Goal: Information Seeking & Learning: Learn about a topic

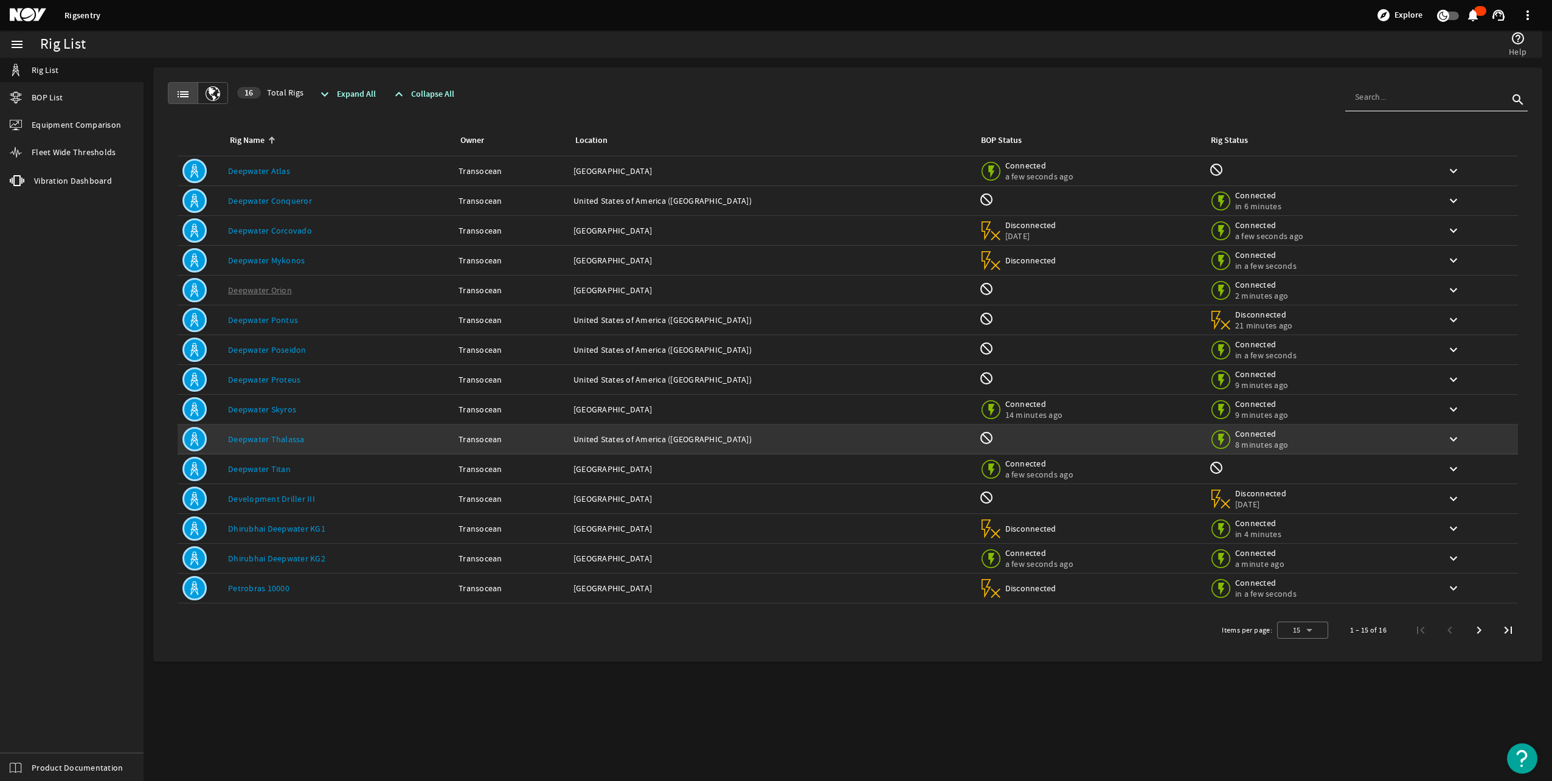
click at [268, 438] on link "Deepwater Thalassa" at bounding box center [266, 439] width 77 height 11
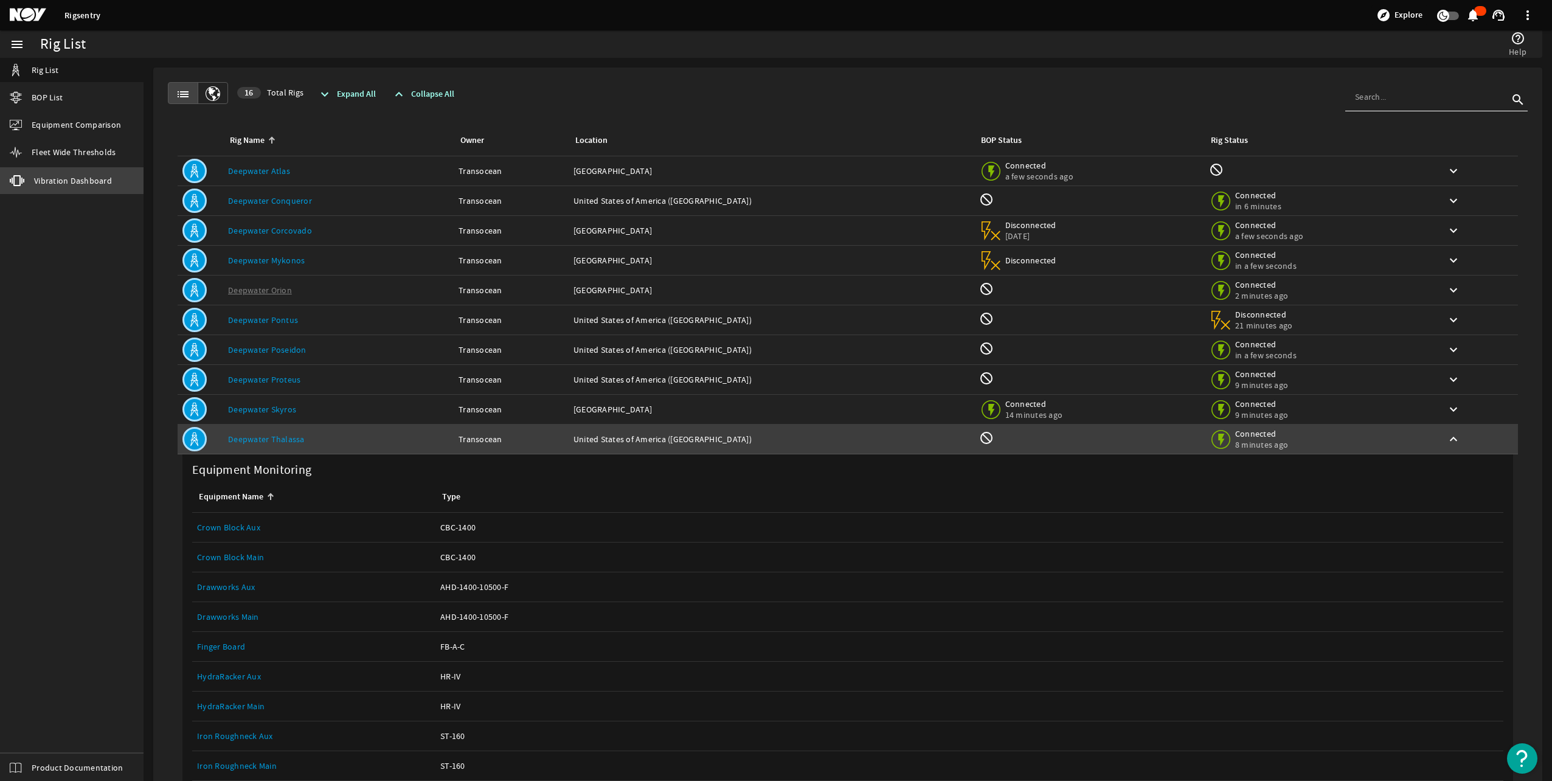
click at [47, 179] on span "Vibration Dashboard" at bounding box center [73, 181] width 78 height 12
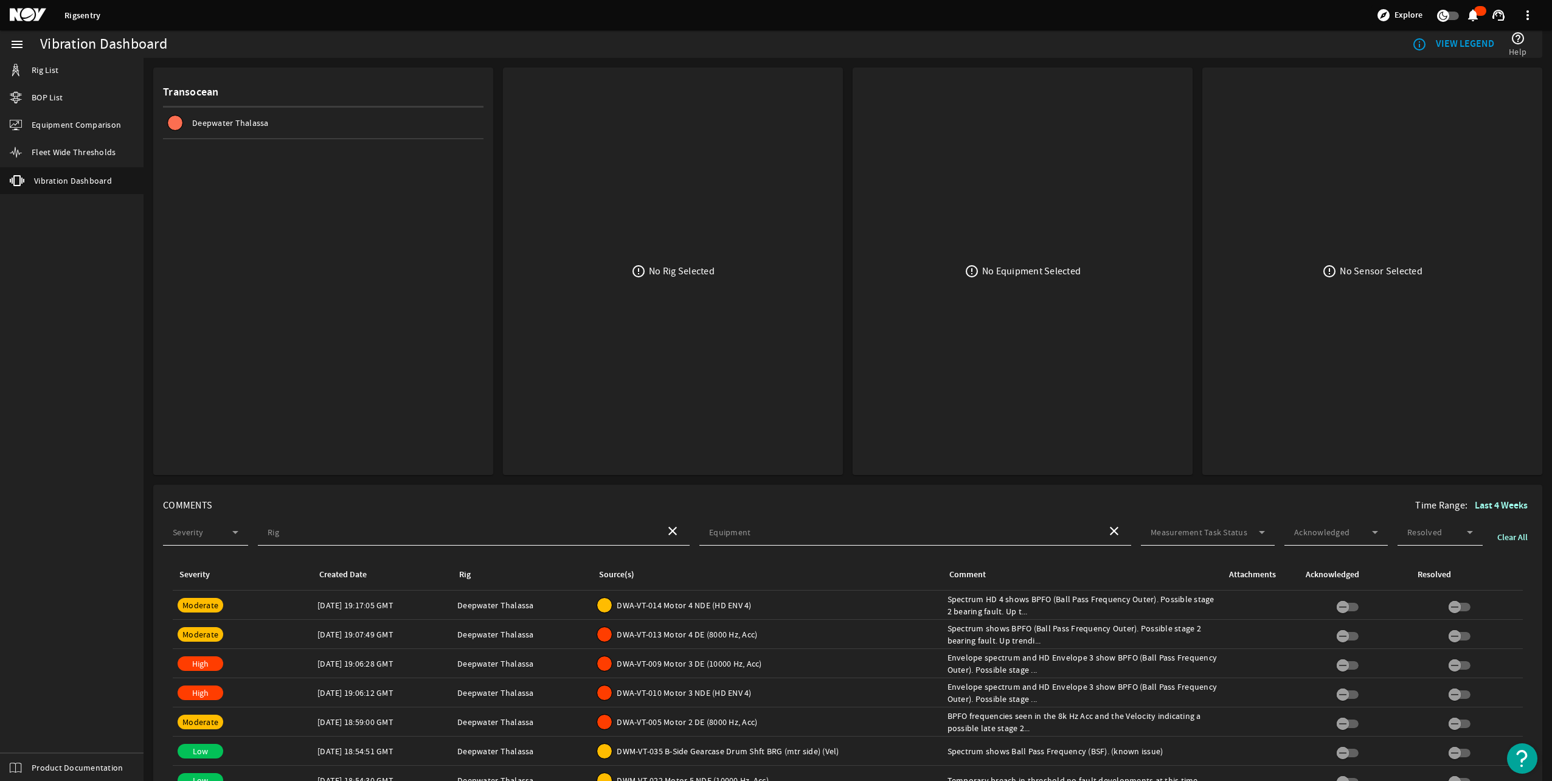
click at [241, 126] on span "Deepwater Thalassa" at bounding box center [230, 122] width 77 height 11
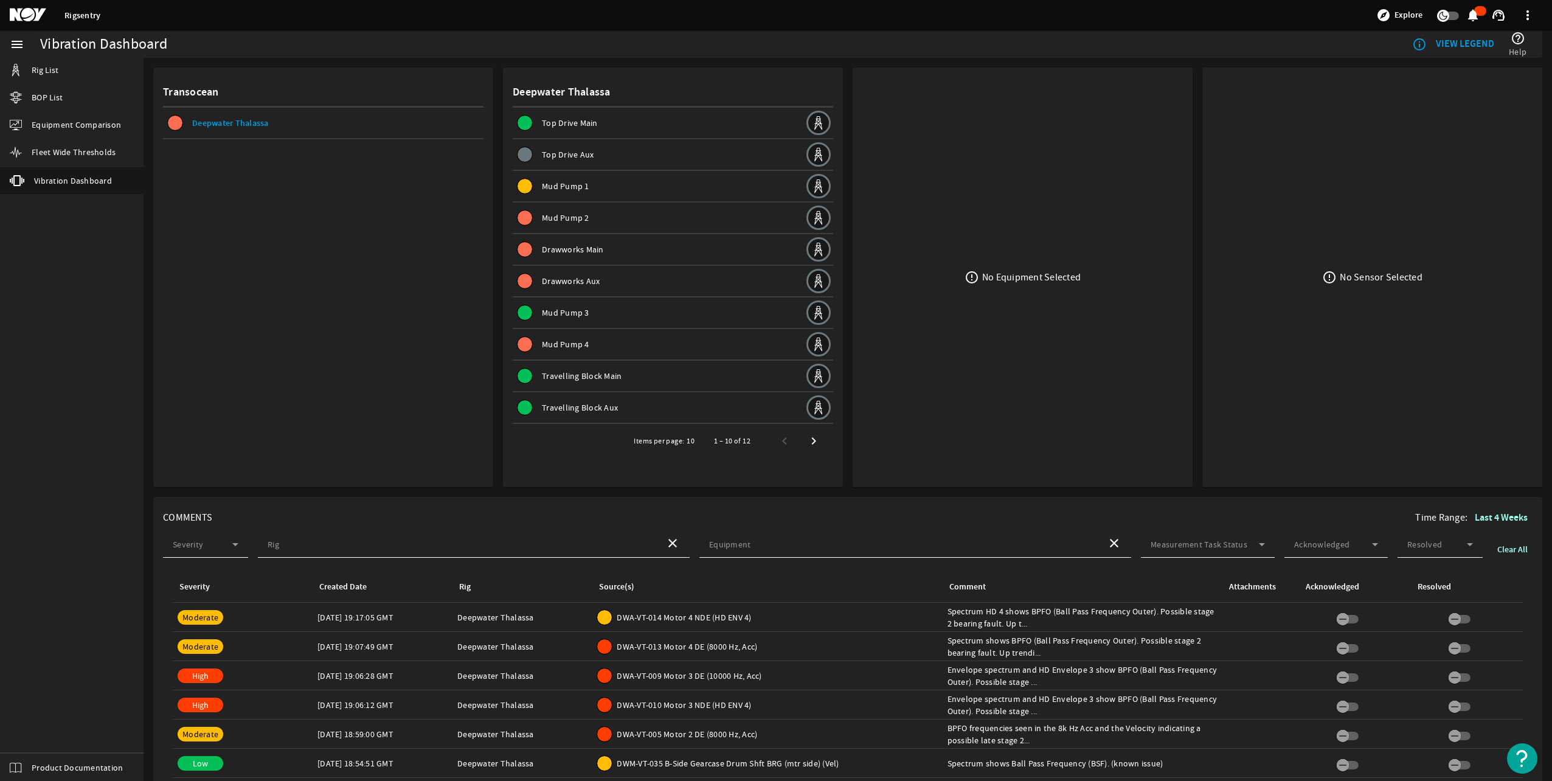
click at [562, 251] on span "Drawworks Main" at bounding box center [573, 249] width 62 height 11
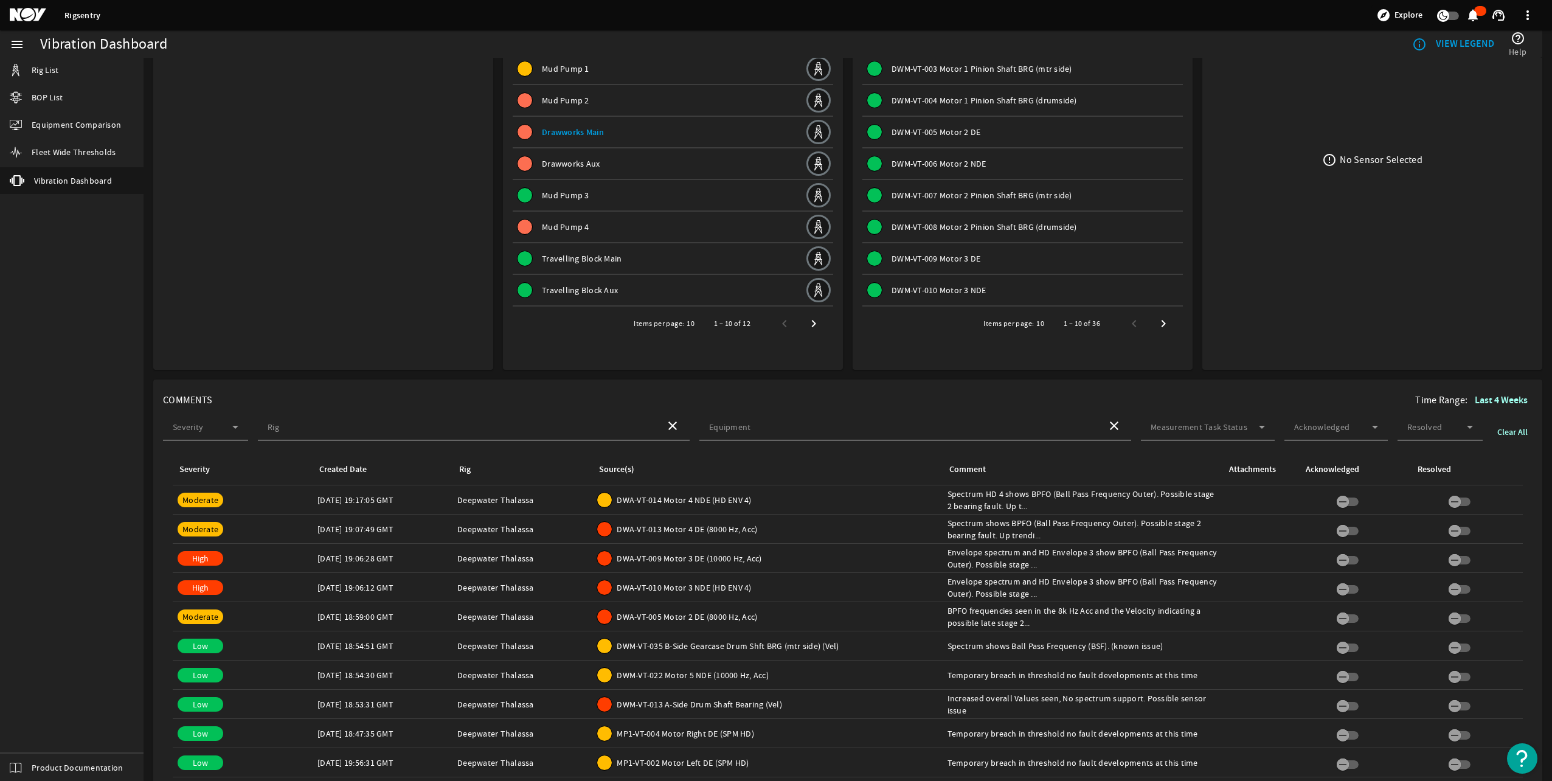
scroll to position [61, 0]
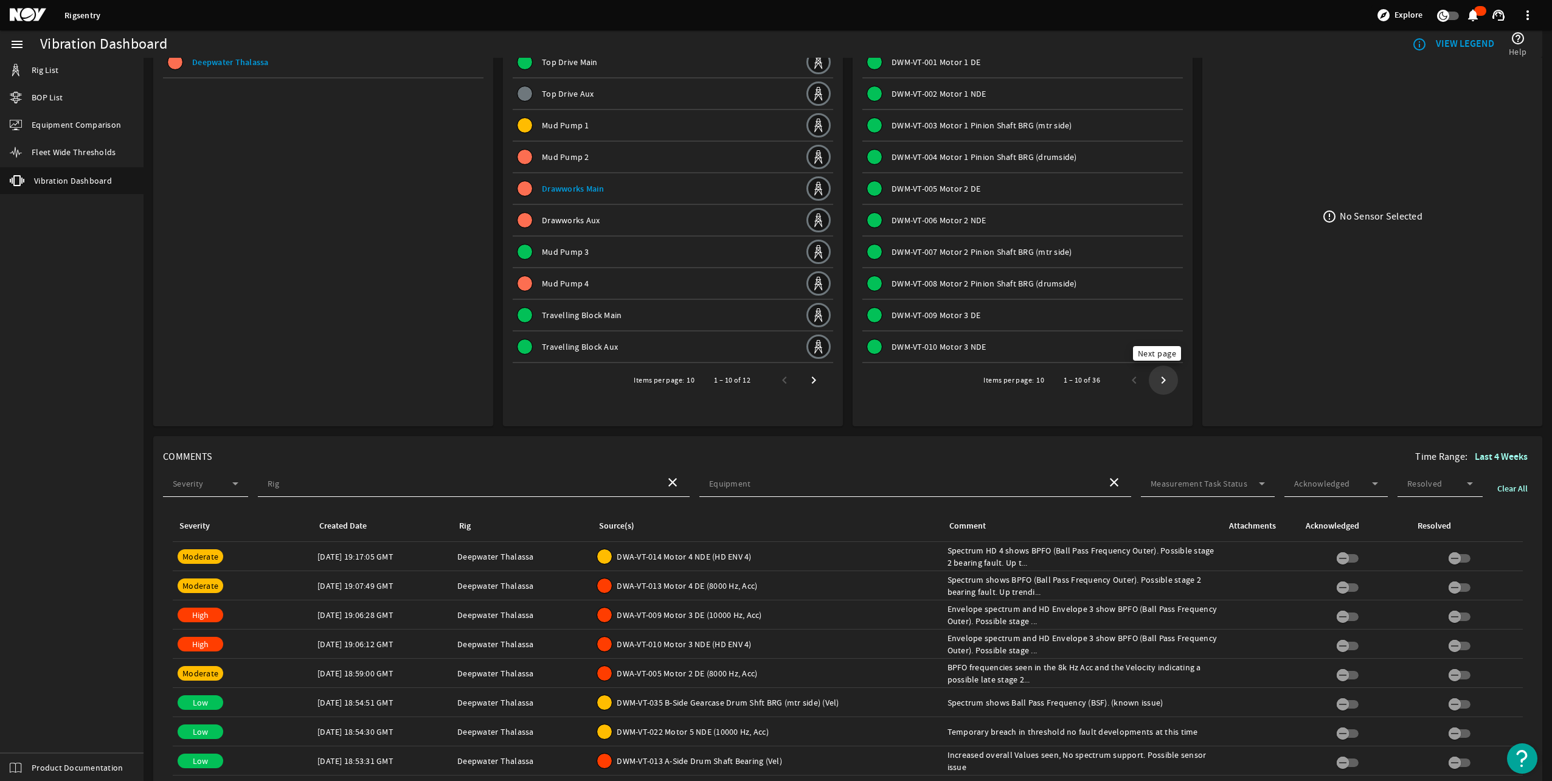
click at [1158, 379] on span "Next page" at bounding box center [1163, 380] width 22 height 22
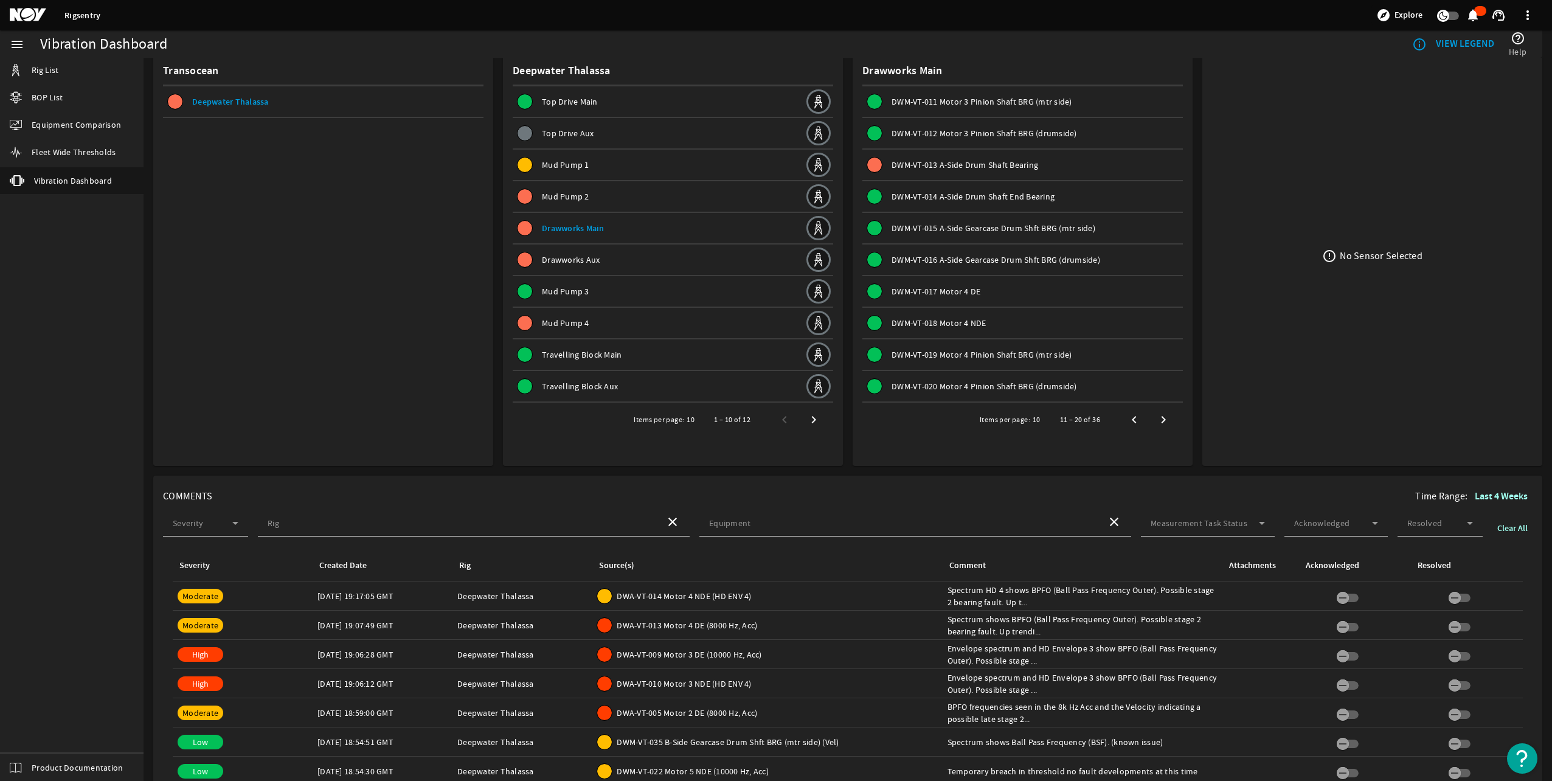
scroll to position [0, 0]
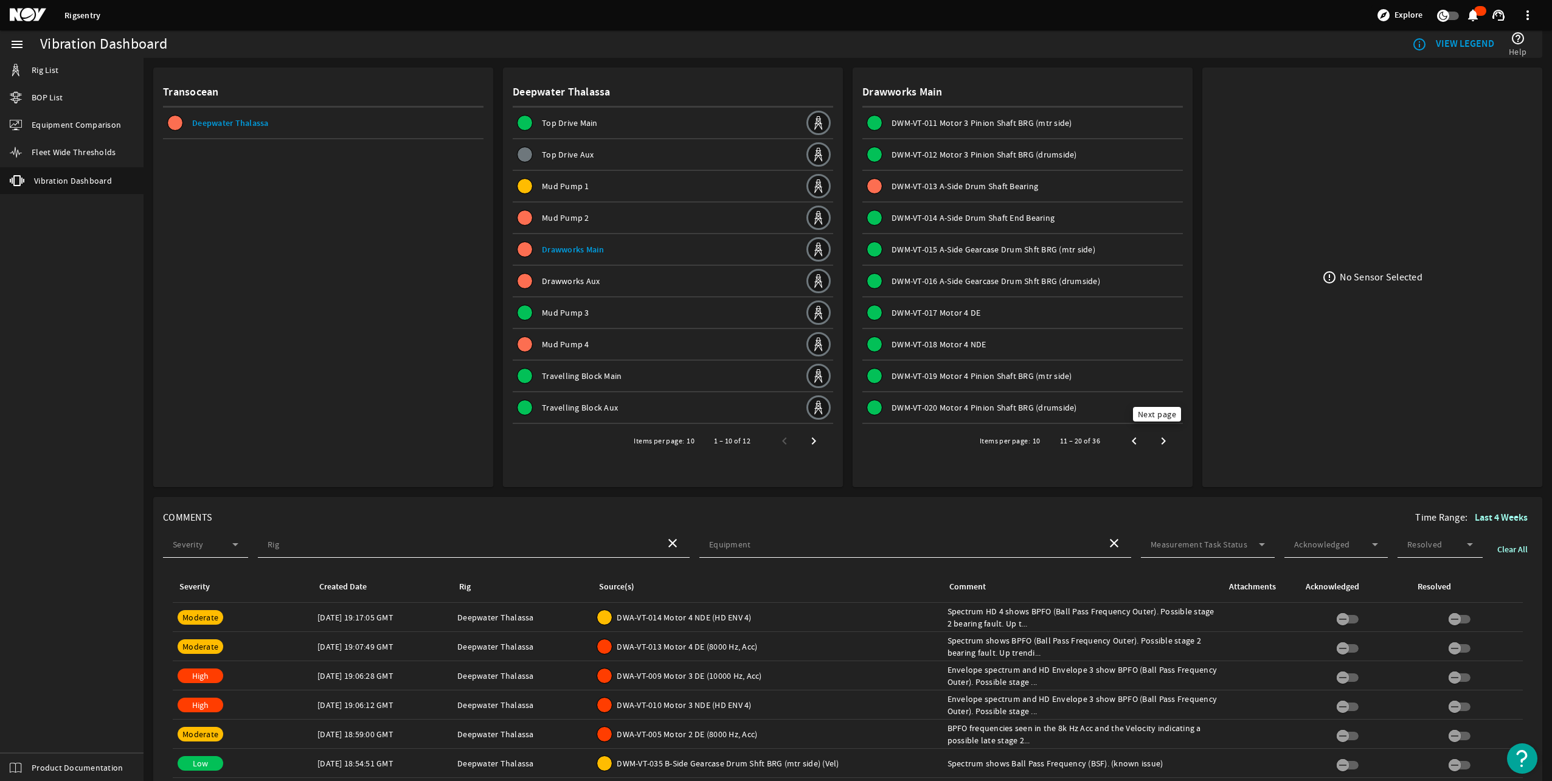
click at [1157, 441] on span "Next page" at bounding box center [1163, 441] width 22 height 22
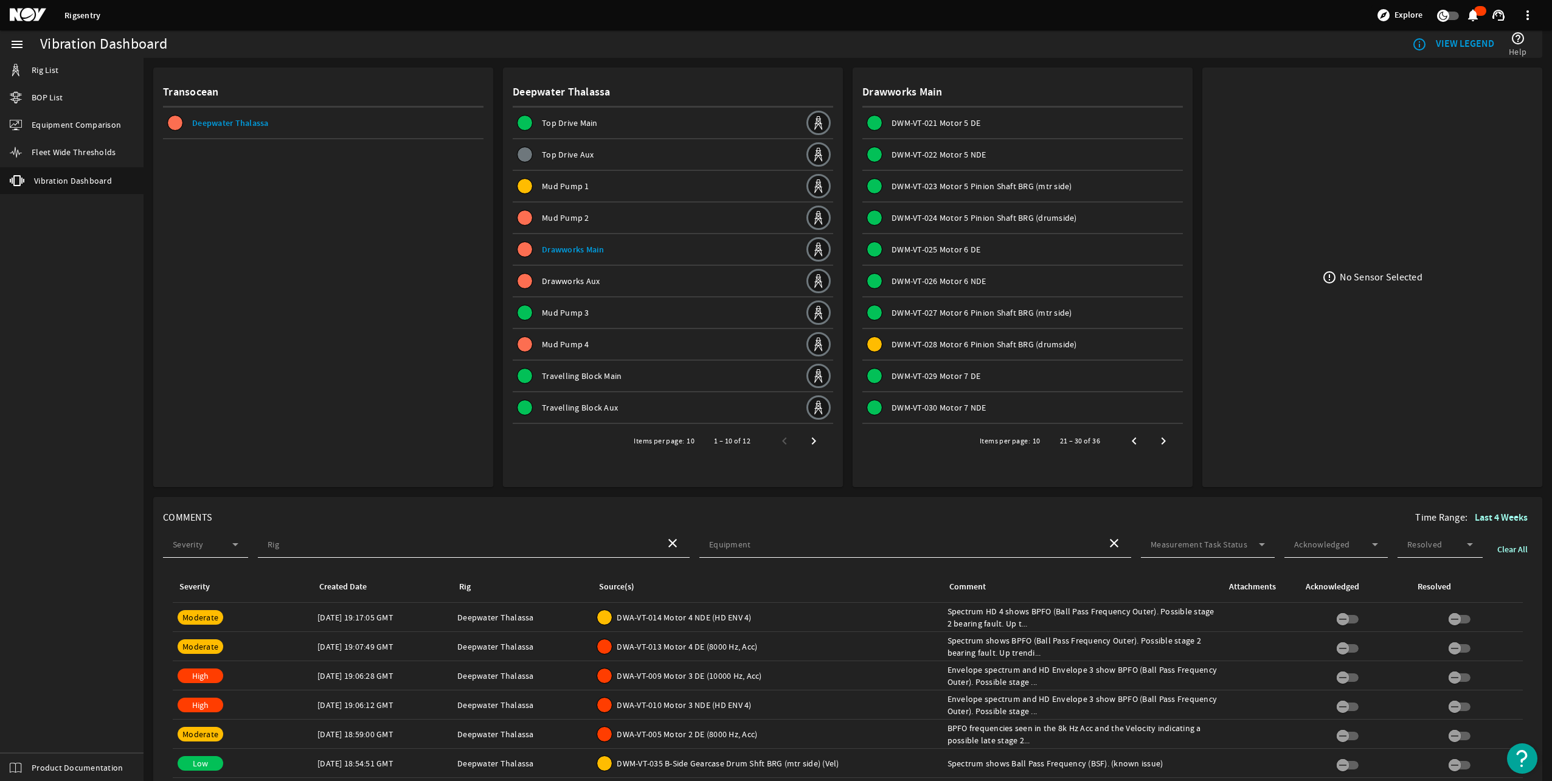
click at [961, 345] on span "DWM-VT-028 Motor 6 Pinion Shaft BRG (drumside)" at bounding box center [983, 344] width 185 height 11
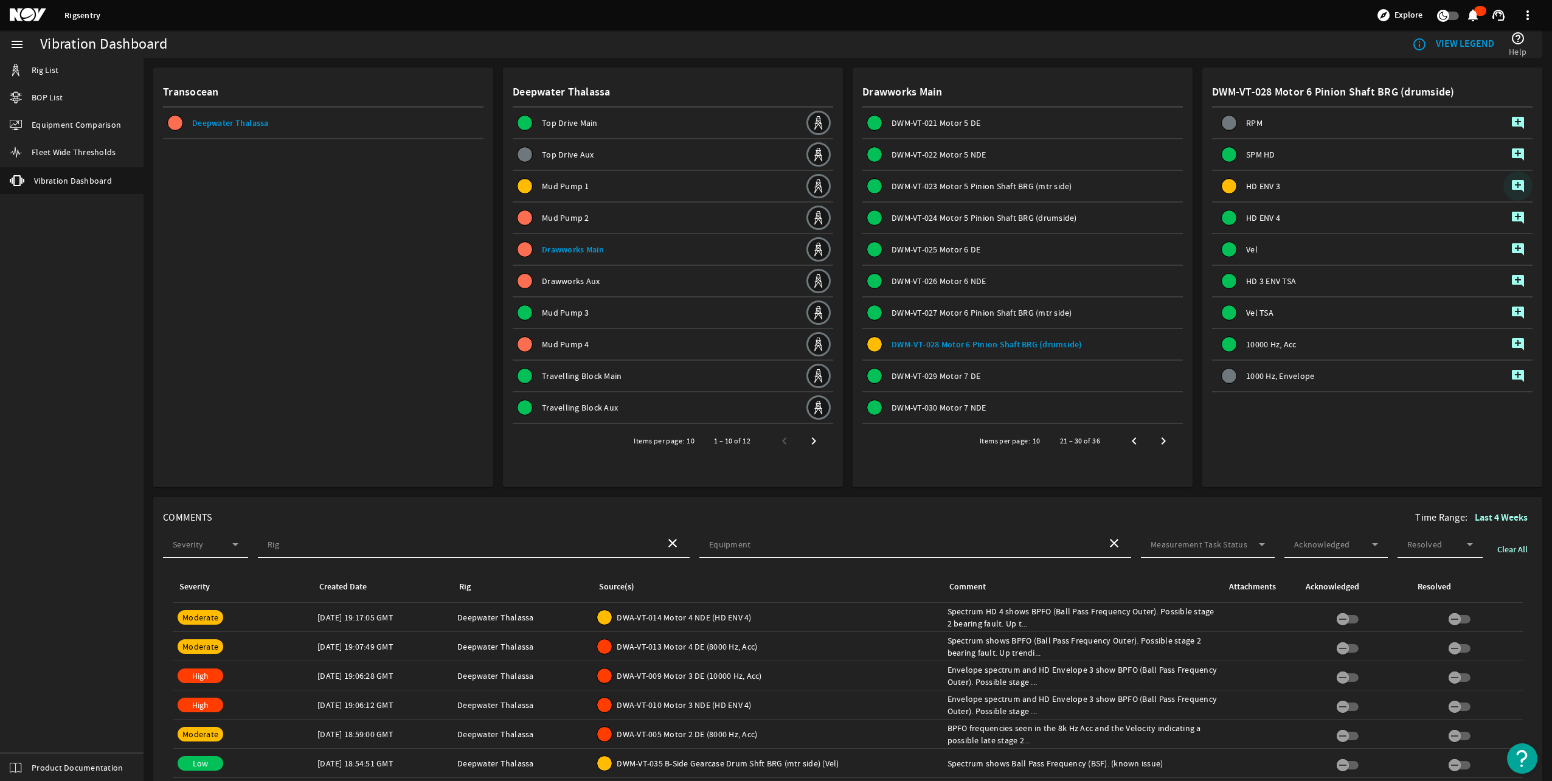
click at [1511, 187] on mat-icon "add_comment" at bounding box center [1518, 186] width 15 height 15
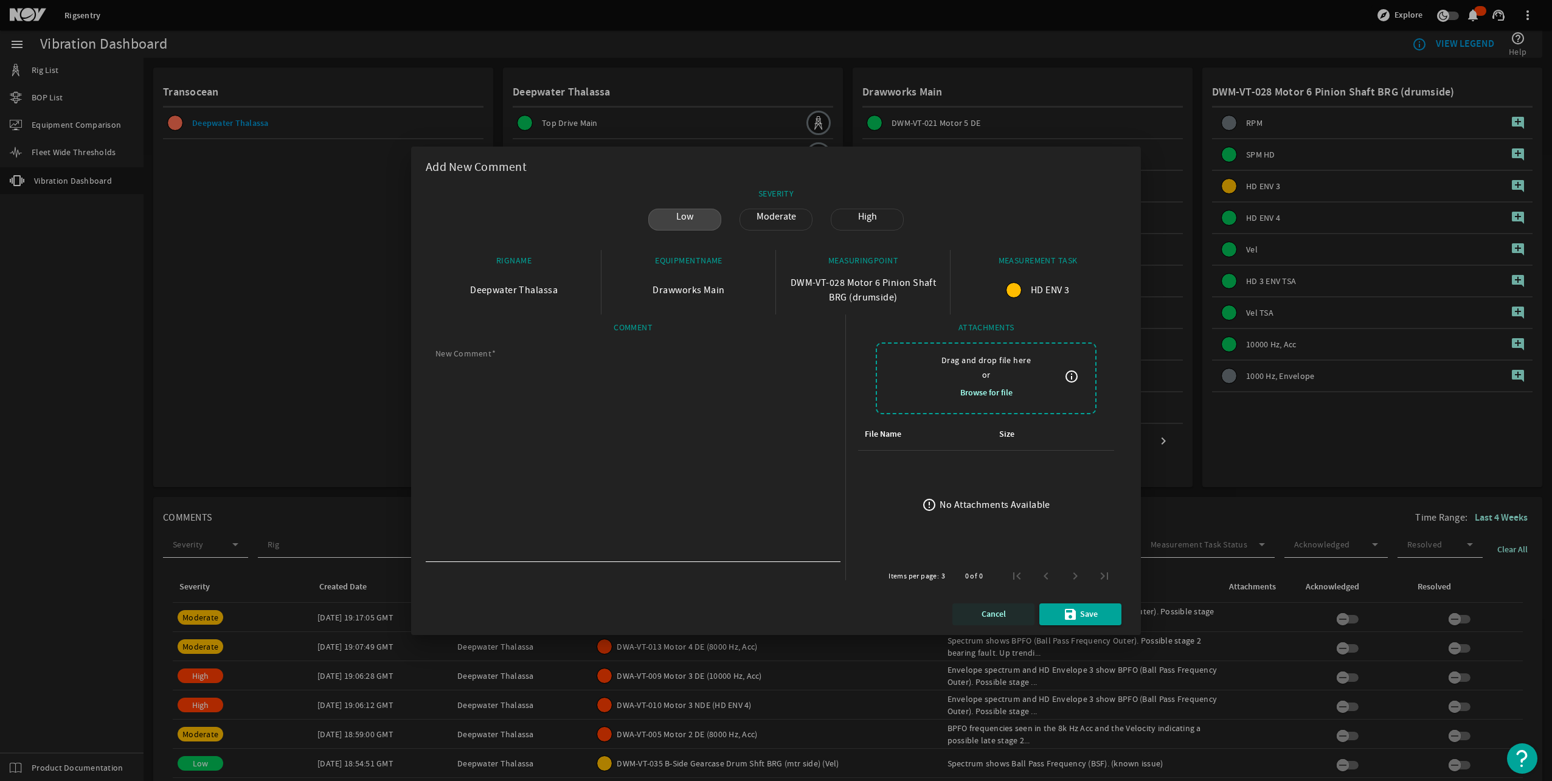
click at [986, 609] on span "Cancel" at bounding box center [993, 614] width 24 height 15
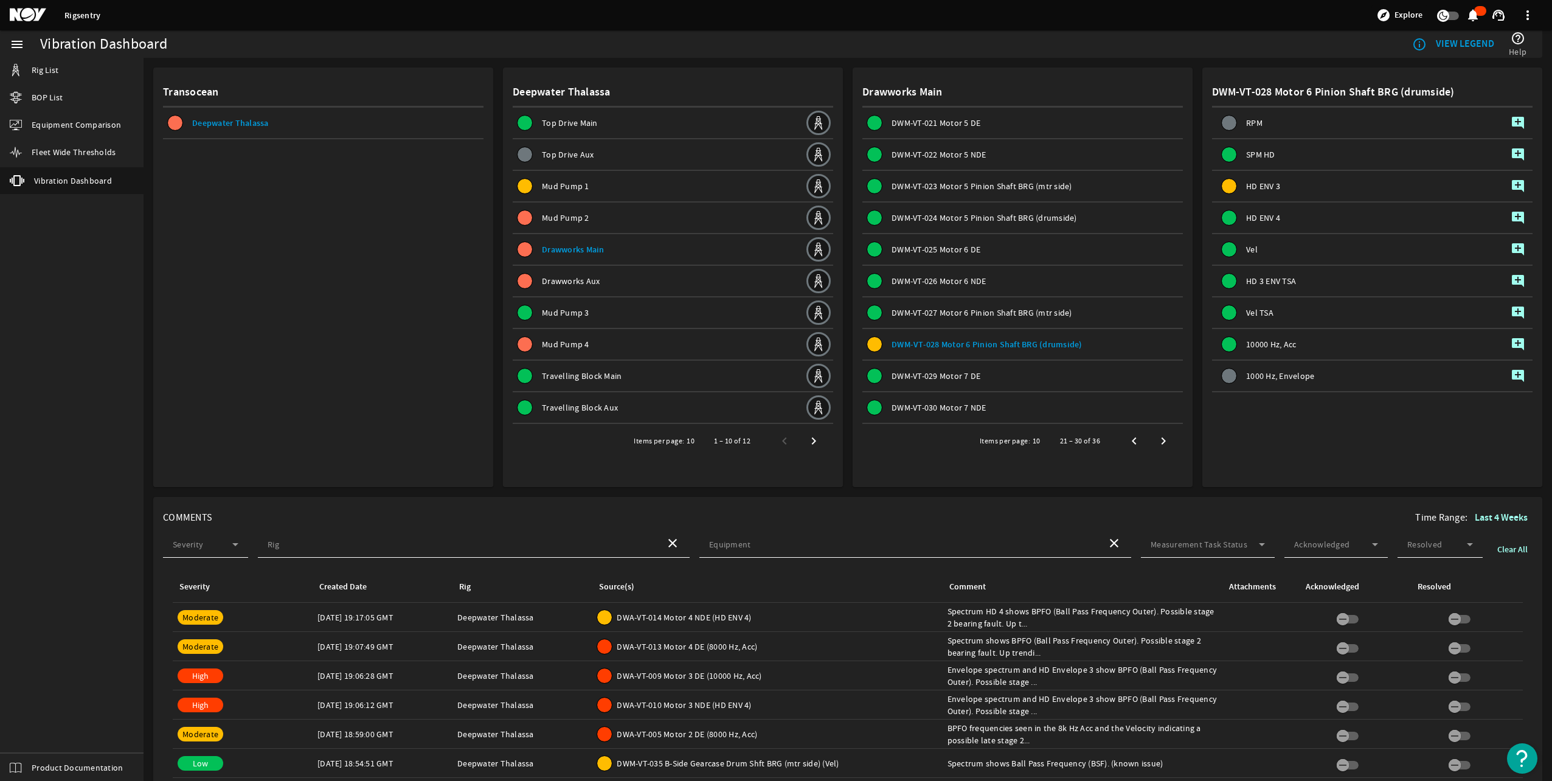
click at [966, 314] on span "DWM-VT-027 Motor 6 Pinion Shaft BRG (mtr side)" at bounding box center [981, 312] width 181 height 11
click at [963, 333] on div "DWM-VT-028 Motor 6 Pinion Shaft BRG (drumside)" at bounding box center [1022, 344] width 320 height 30
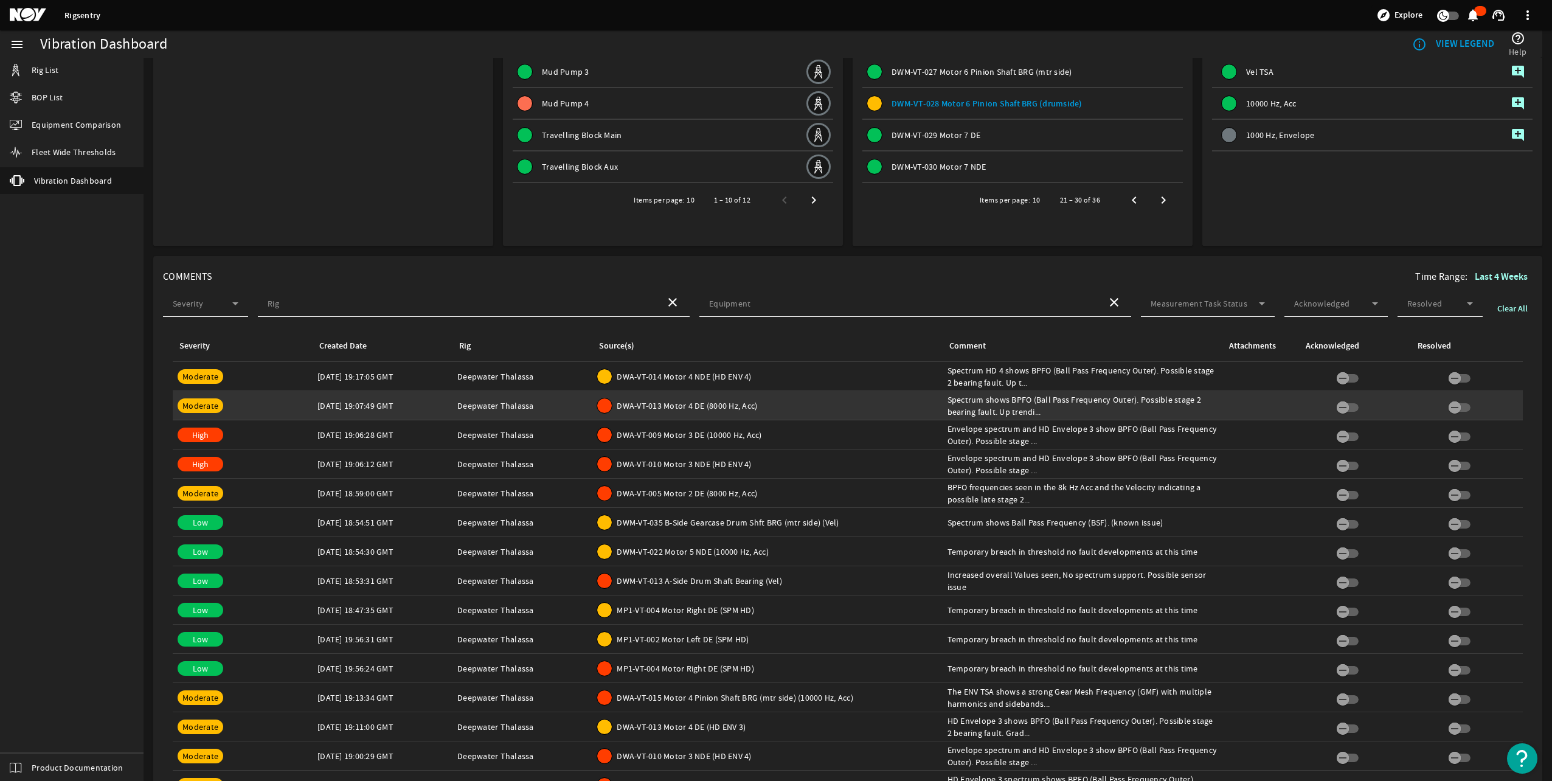
scroll to position [243, 0]
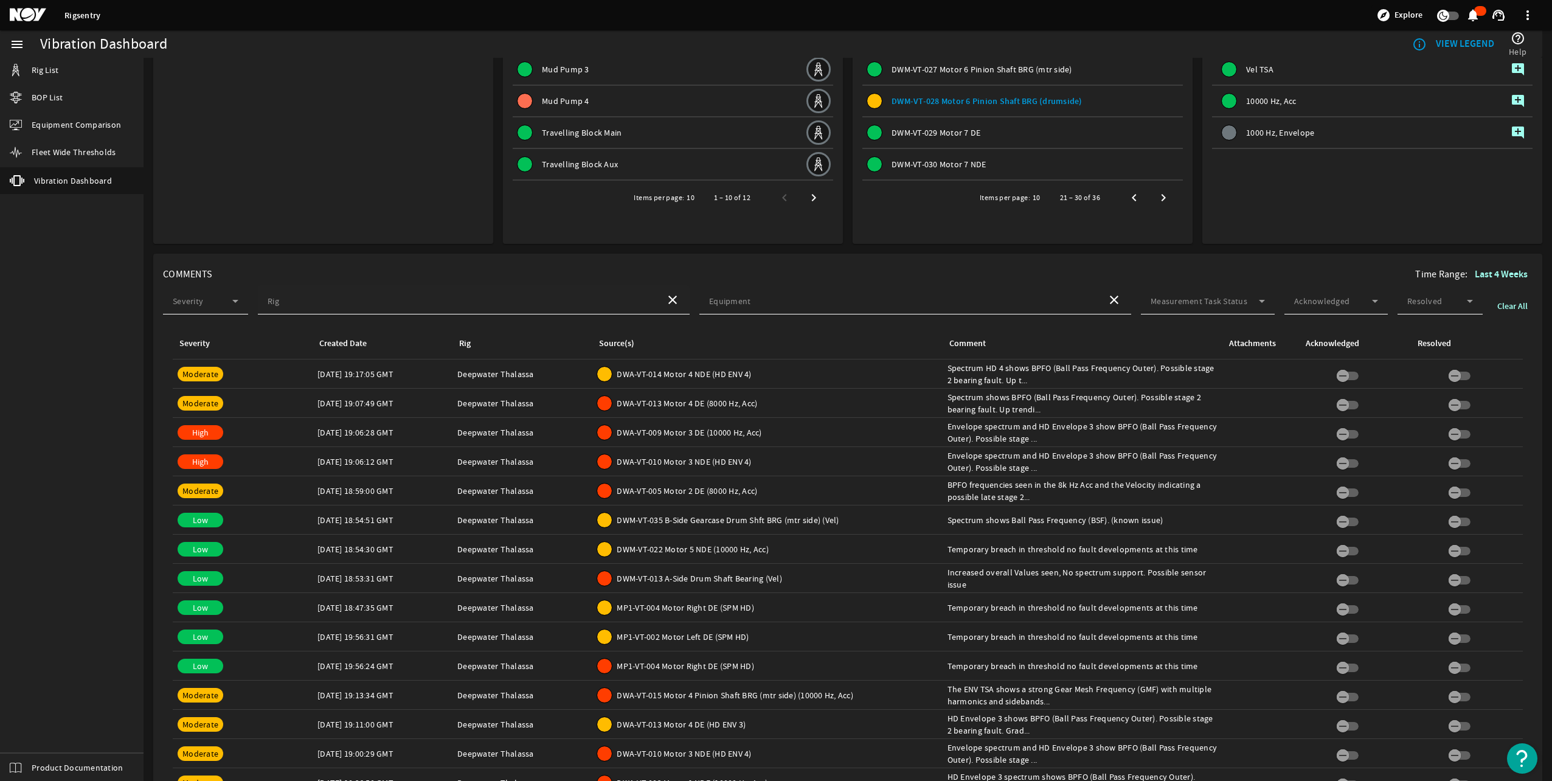
click at [330, 296] on div "Rig" at bounding box center [462, 299] width 388 height 29
click at [316, 335] on span "Deepwater Thalassa" at bounding box center [306, 333] width 77 height 11
type input "Deepwater Thalassa"
click at [829, 308] on input "Equipment" at bounding box center [903, 303] width 388 height 12
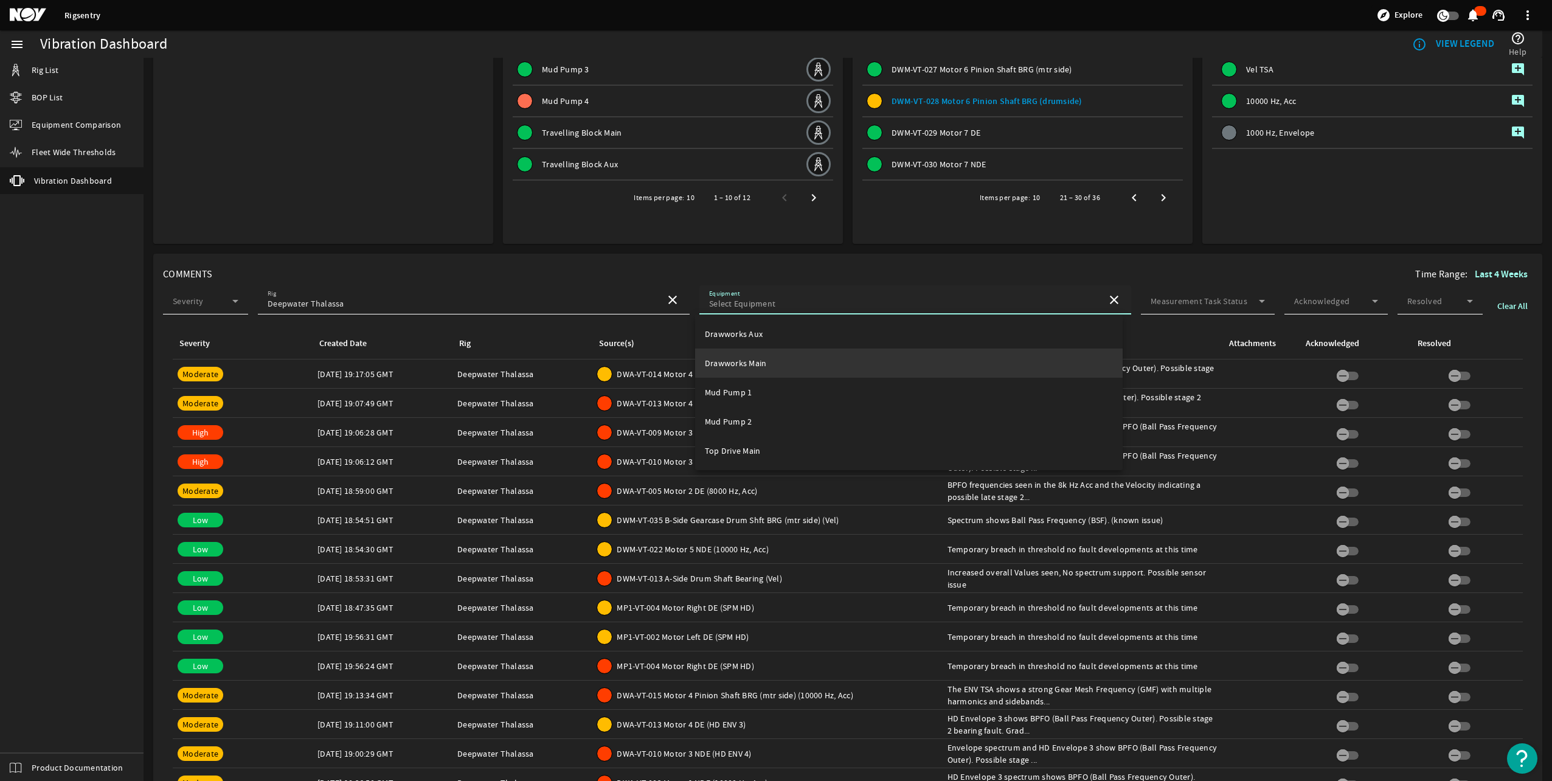
click at [741, 355] on mat-option "Drawworks Main" at bounding box center [908, 362] width 427 height 29
type input "Drawworks Main"
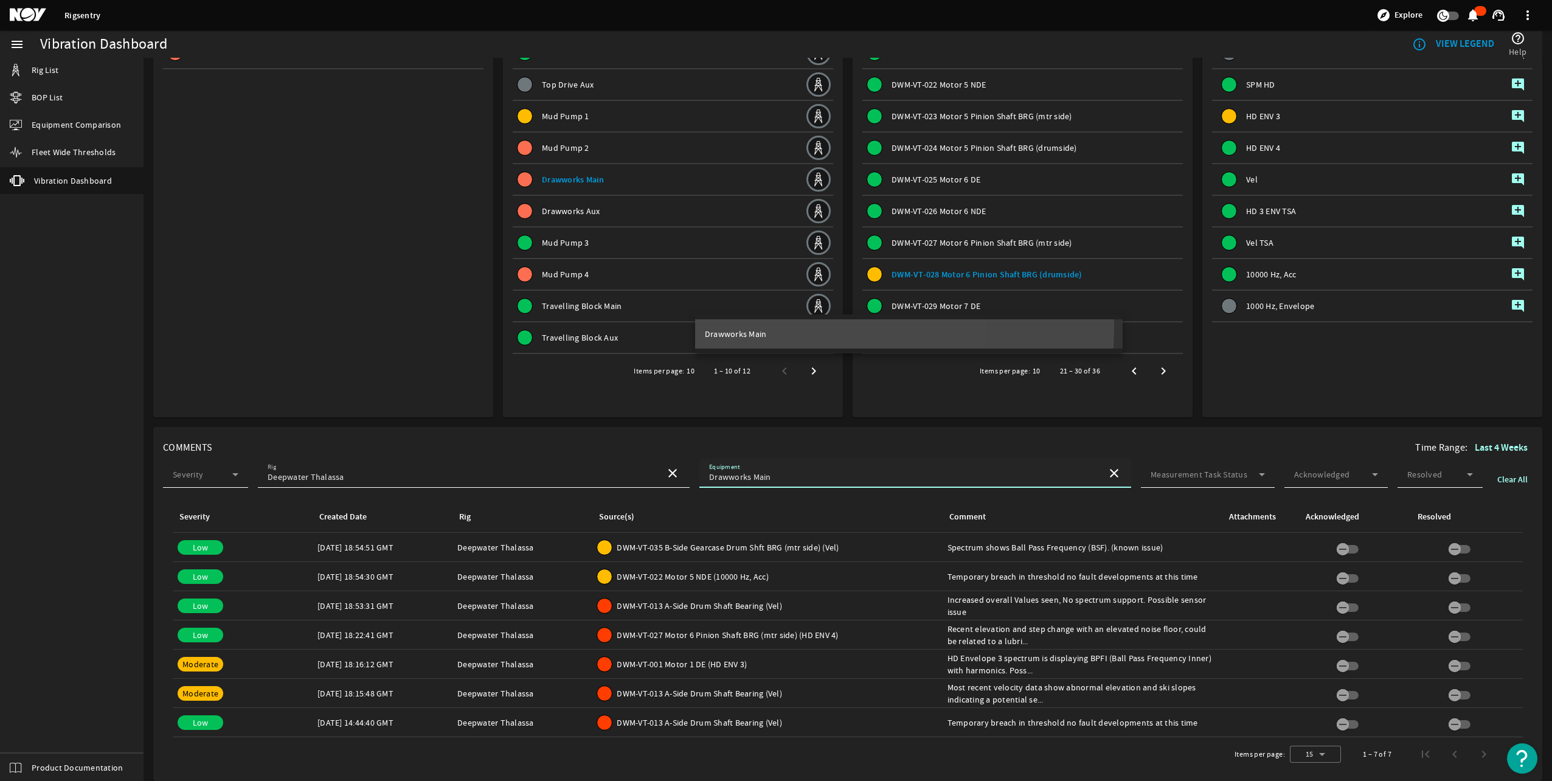
scroll to position [70, 0]
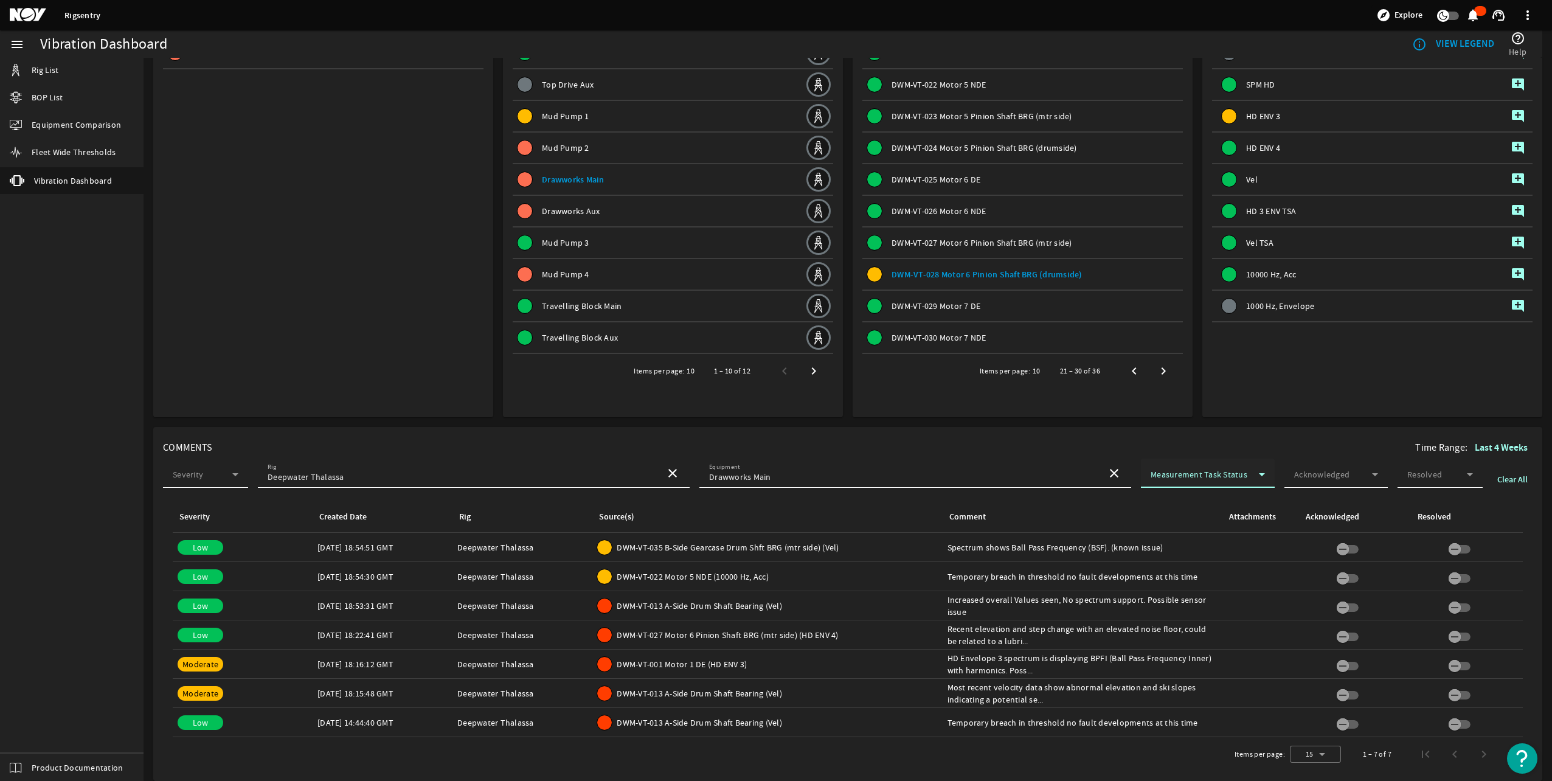
click at [1209, 473] on span at bounding box center [1205, 477] width 108 height 12
click at [1209, 473] on div at bounding box center [776, 390] width 1552 height 781
click at [1309, 758] on div at bounding box center [1315, 753] width 51 height 29
click at [1295, 724] on span "100" at bounding box center [1296, 722] width 13 height 12
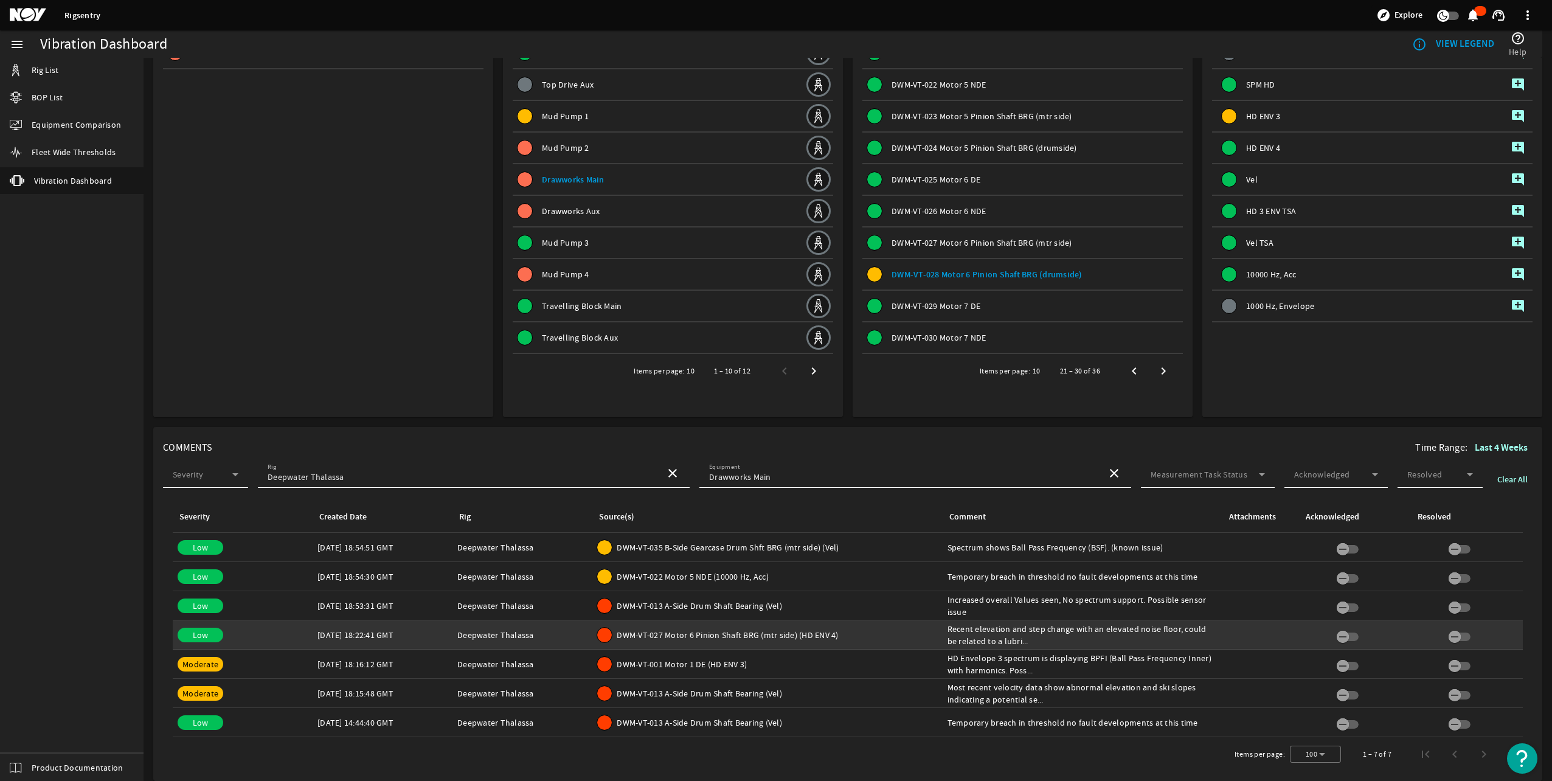
click at [660, 638] on span "DWM-VT-027 Motor 6 Pinion Shaft BRG (mtr side) (HD ENV 4)" at bounding box center [727, 635] width 221 height 12
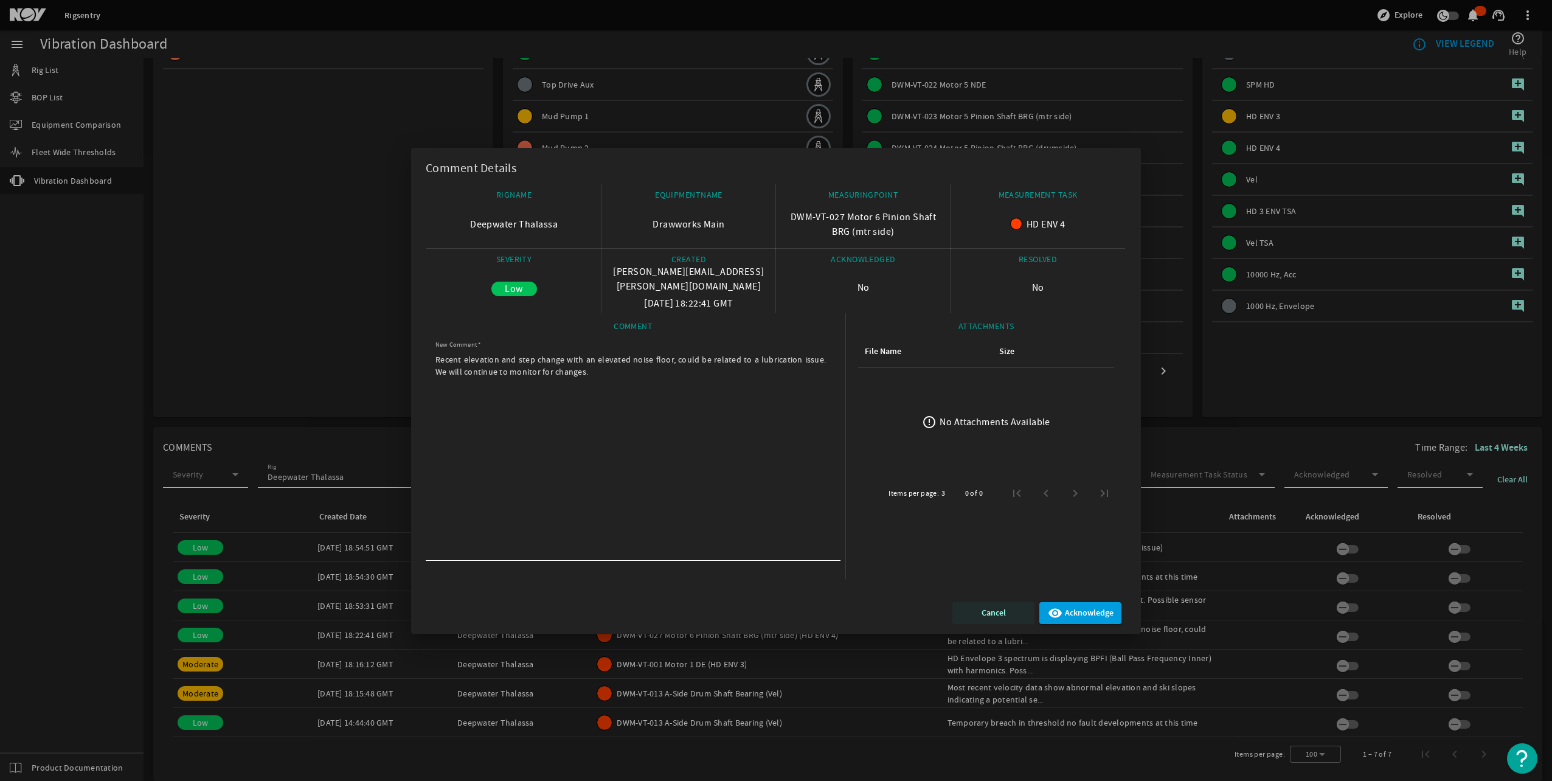
click at [994, 610] on span "Cancel" at bounding box center [993, 613] width 24 height 15
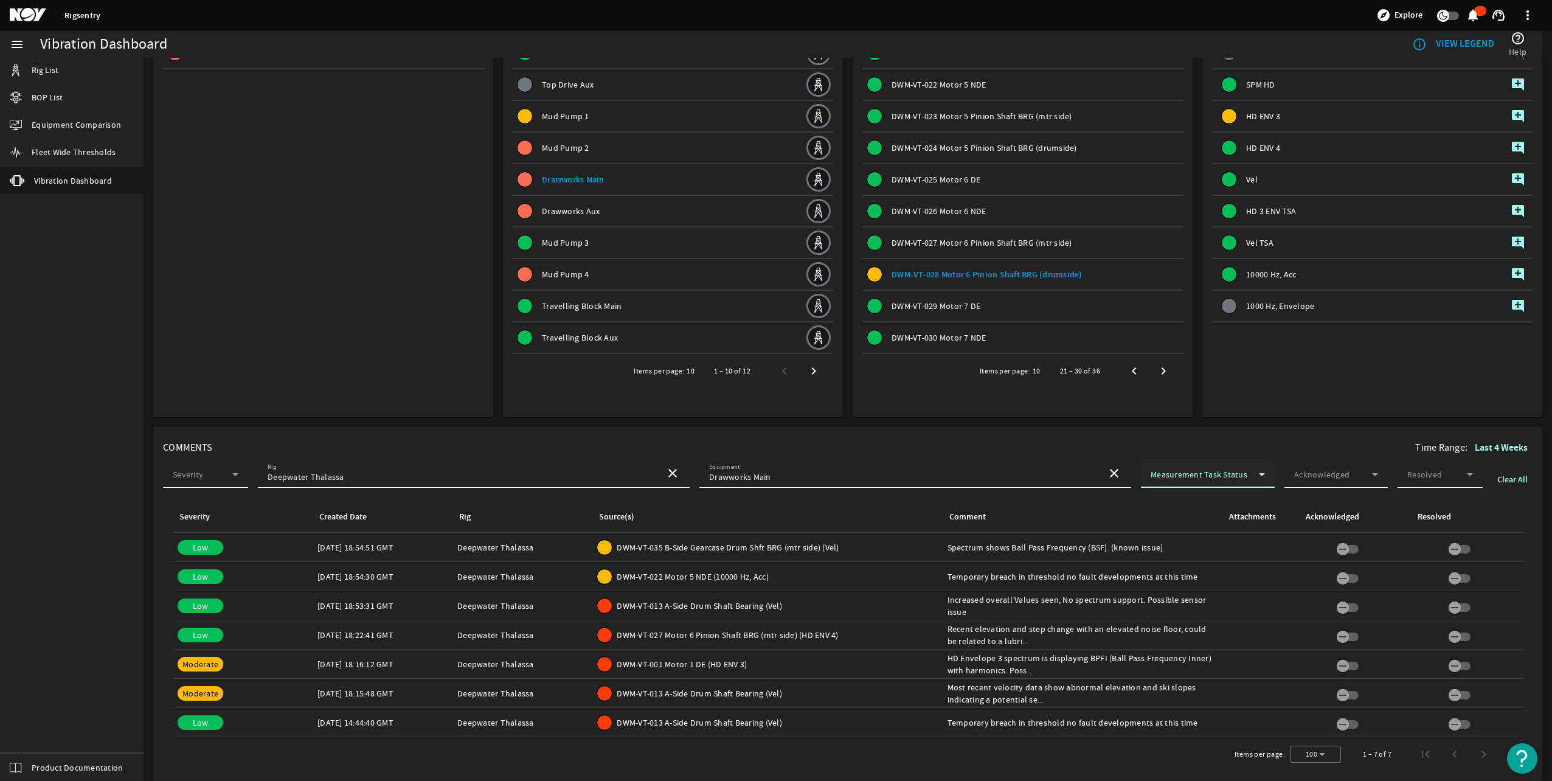
click at [1248, 482] on span at bounding box center [1205, 477] width 108 height 12
click at [1248, 482] on div at bounding box center [776, 390] width 1552 height 781
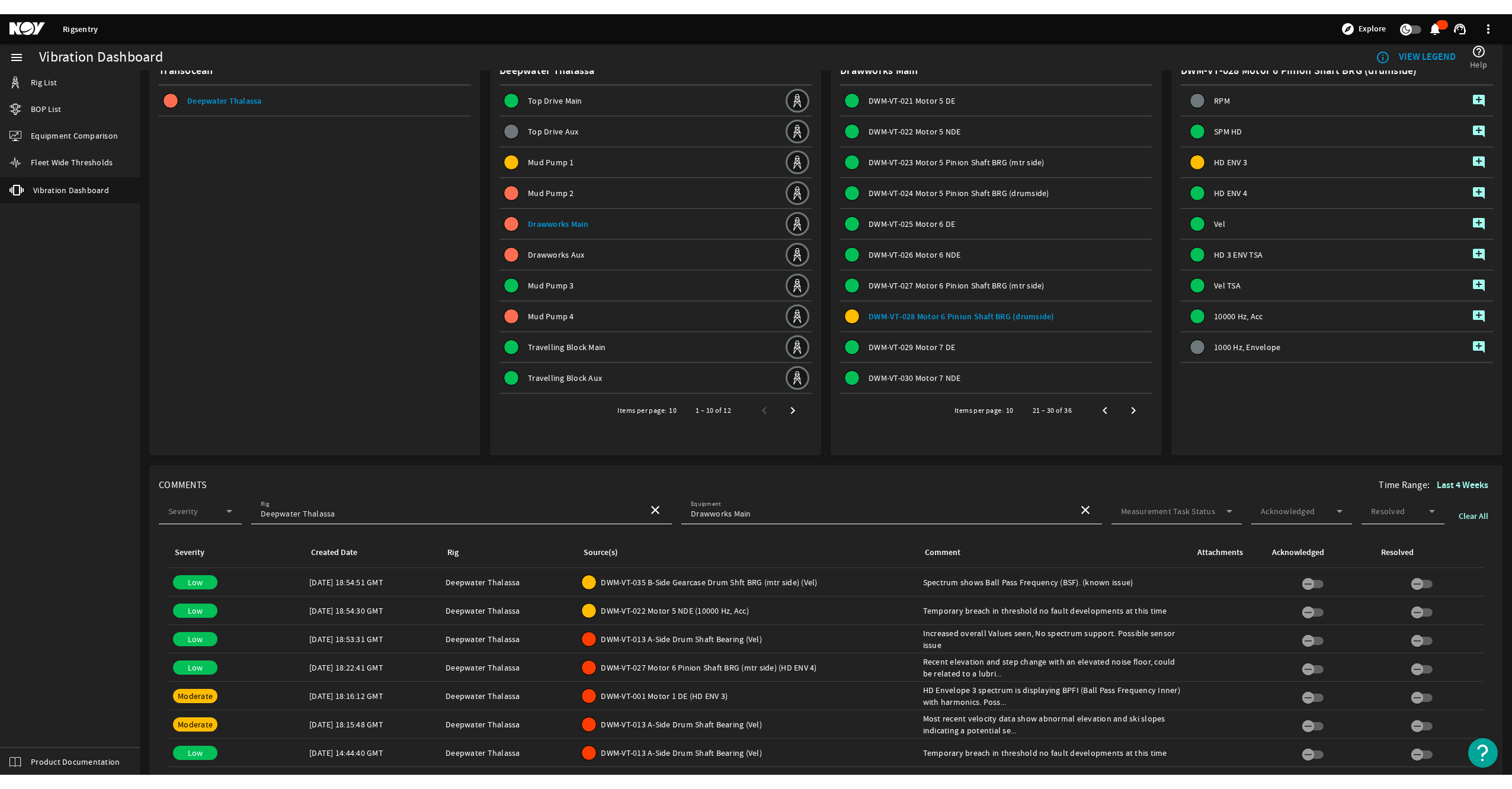
scroll to position [0, 0]
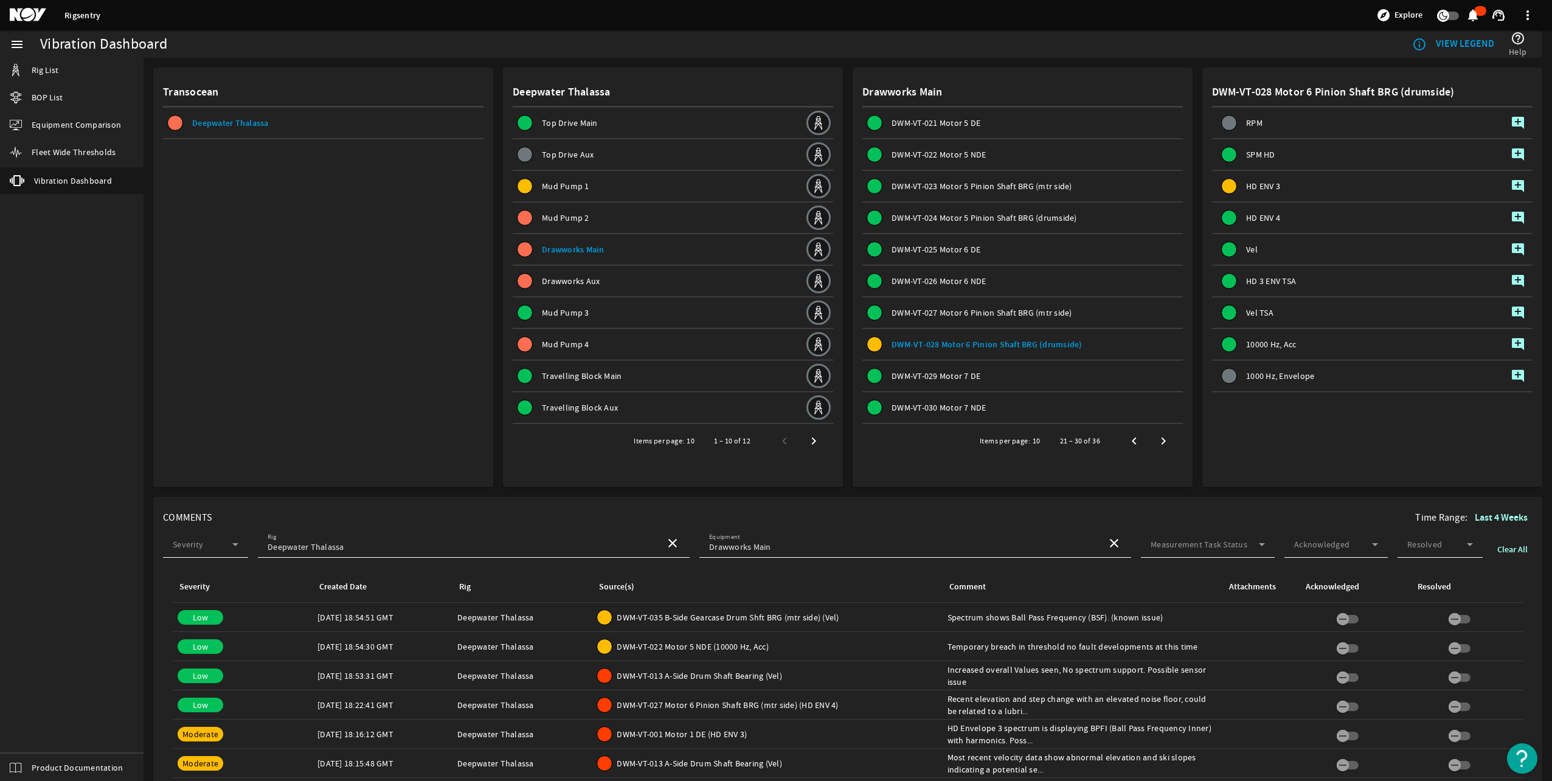
click at [949, 314] on span "DWM-VT-027 Motor 6 Pinion Shaft BRG (mtr side)" at bounding box center [981, 312] width 181 height 11
click at [1511, 215] on mat-icon "add_comment" at bounding box center [1518, 217] width 15 height 15
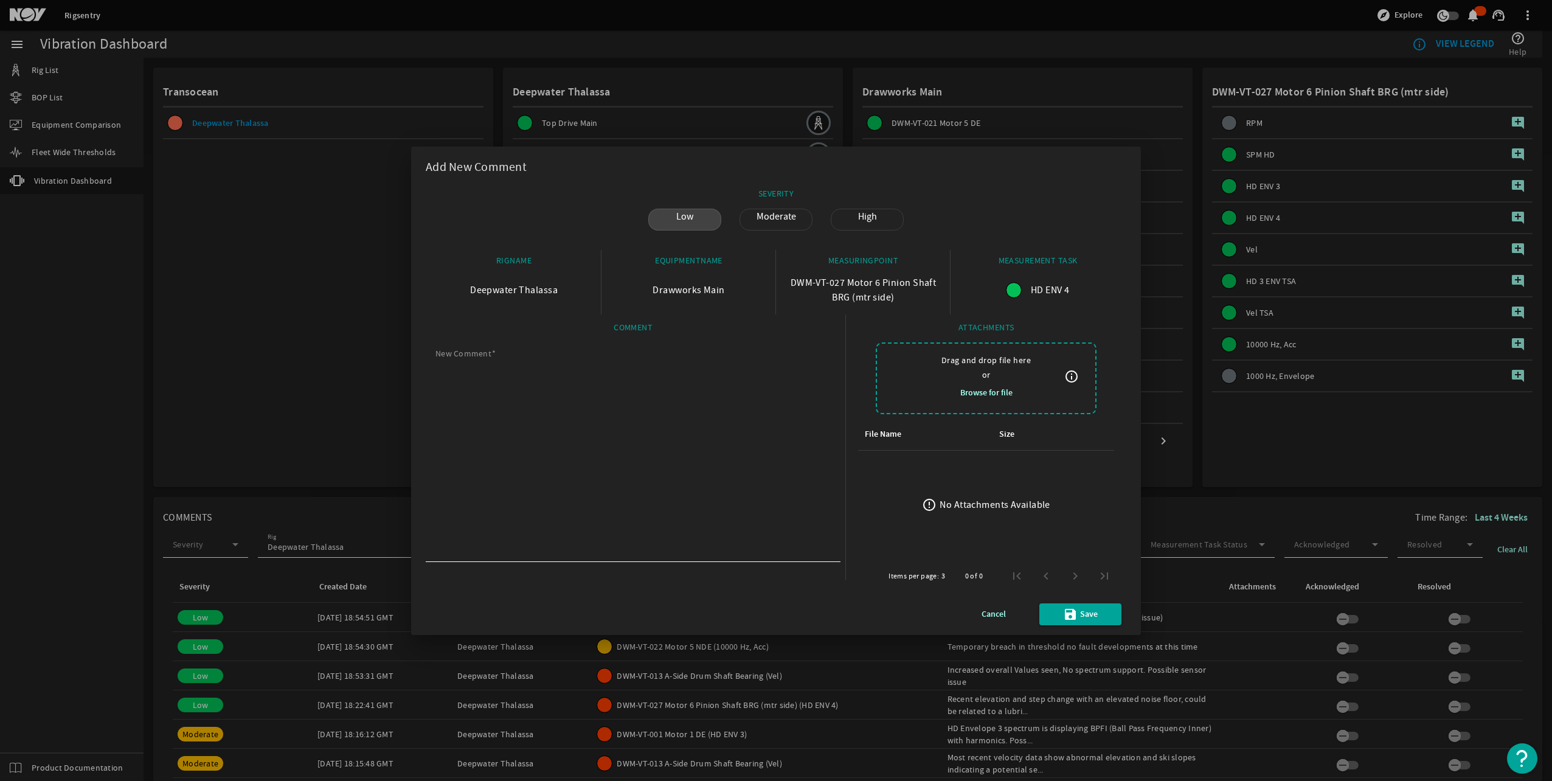
click at [783, 219] on span "Moderate" at bounding box center [776, 216] width 54 height 15
click at [688, 220] on span "Low" at bounding box center [685, 216] width 32 height 15
click at [995, 609] on span "Cancel" at bounding box center [993, 614] width 24 height 15
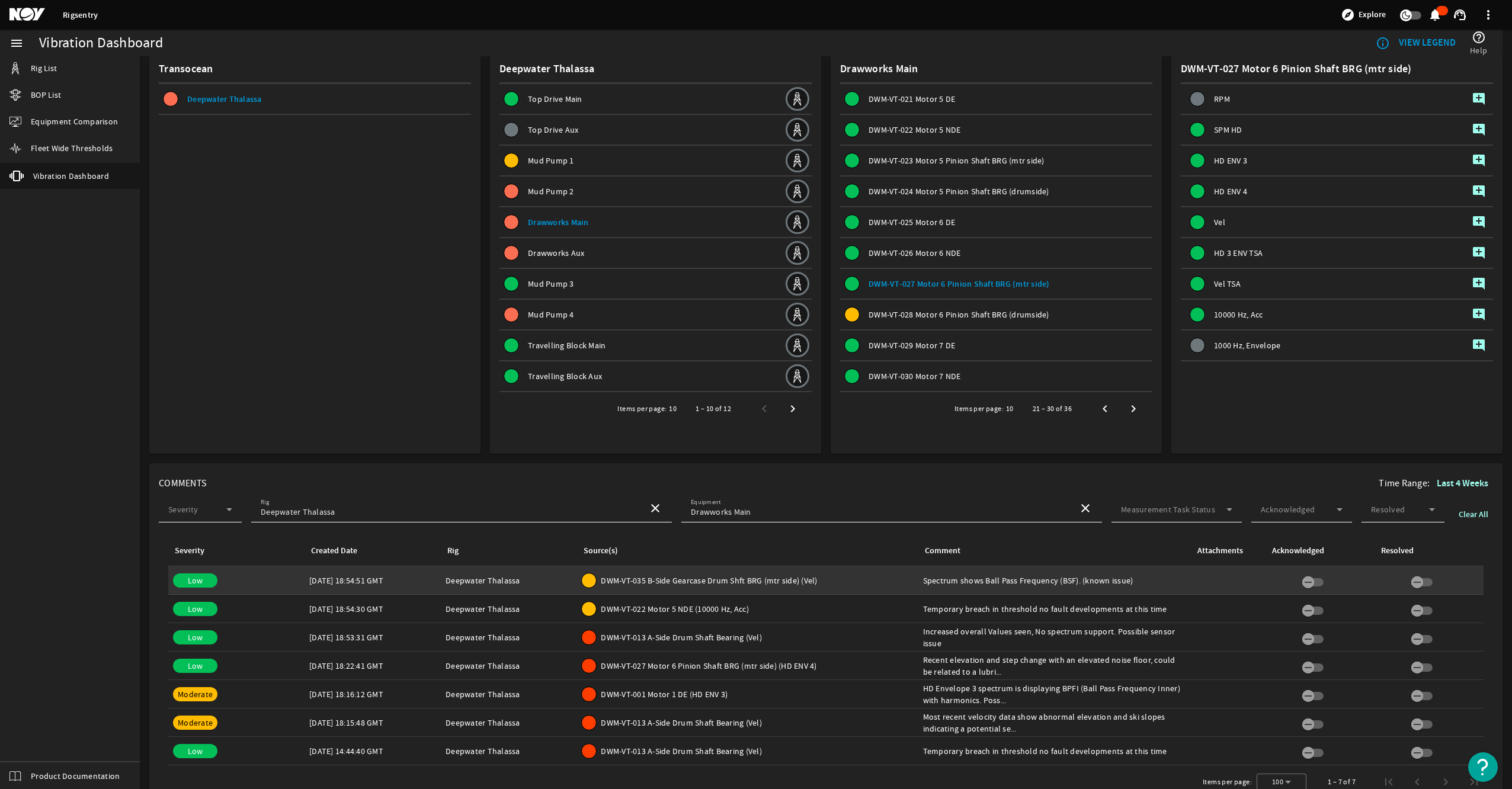
scroll to position [40, 0]
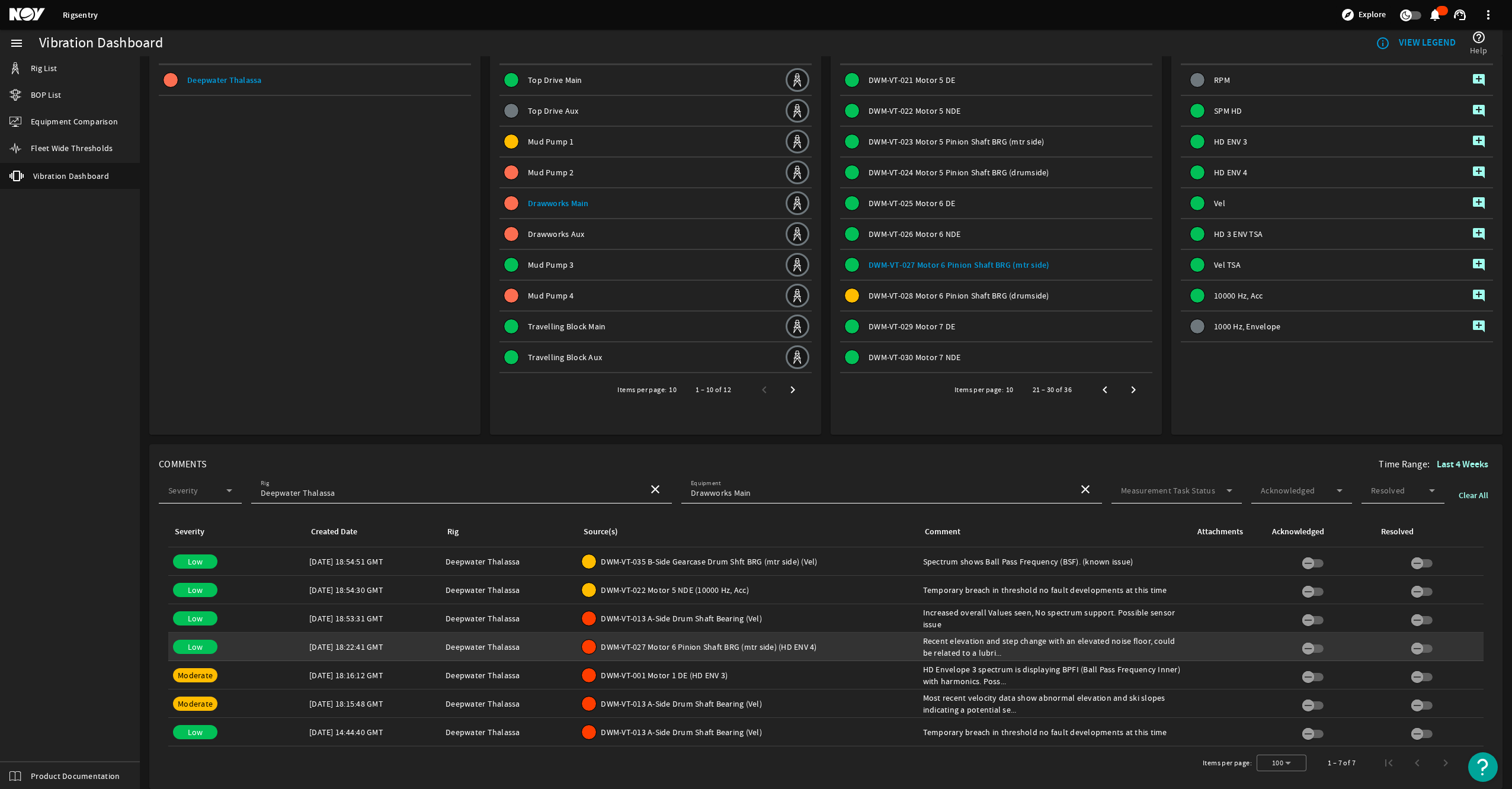
click at [687, 647] on span "DWM-VT-027 Motor 6 Pinion Shaft BRG (mtr side) (HD ENV 4)" at bounding box center [708, 647] width 215 height 12
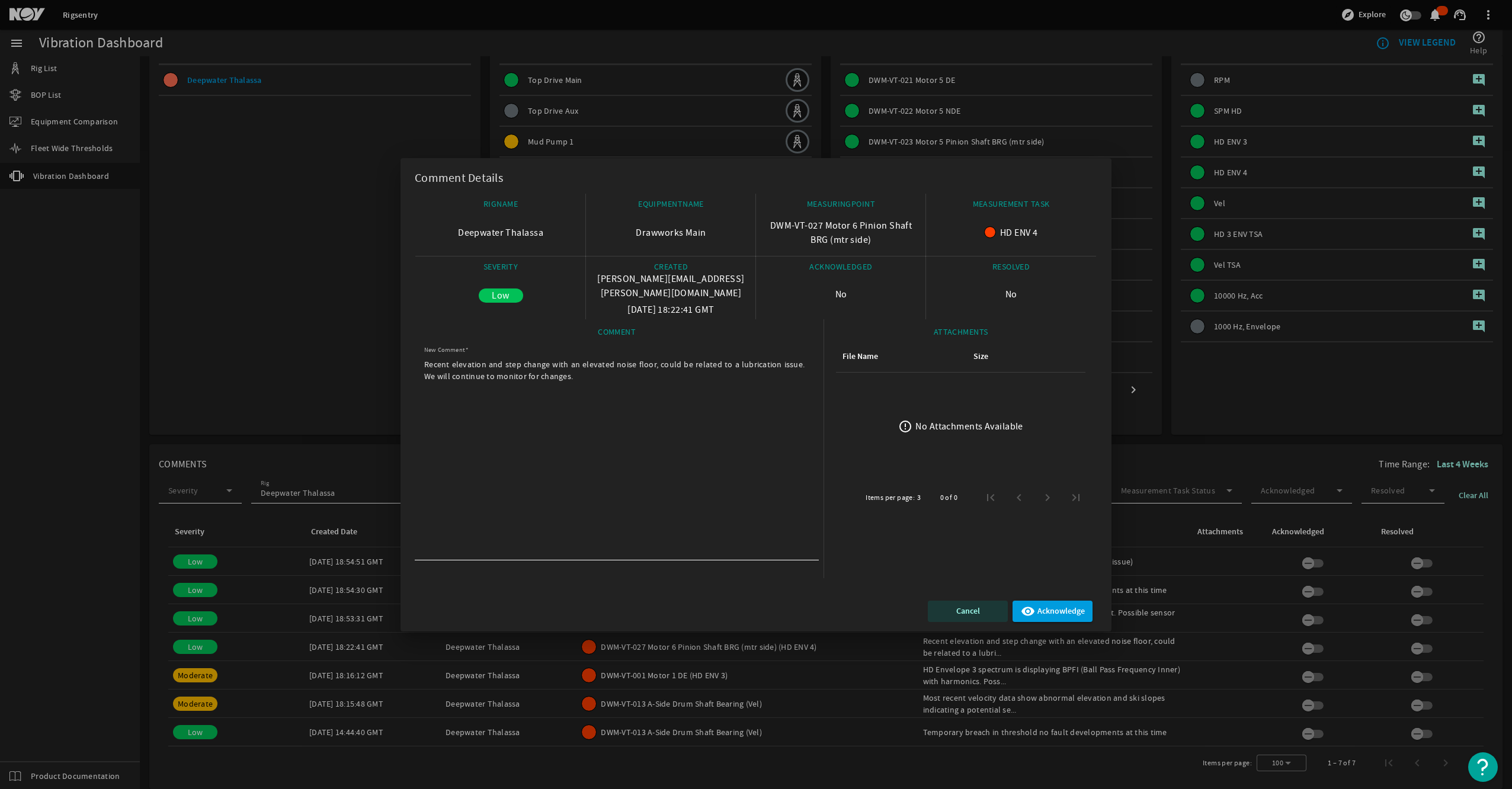
click at [966, 612] on span "Cancel" at bounding box center [967, 611] width 23 height 15
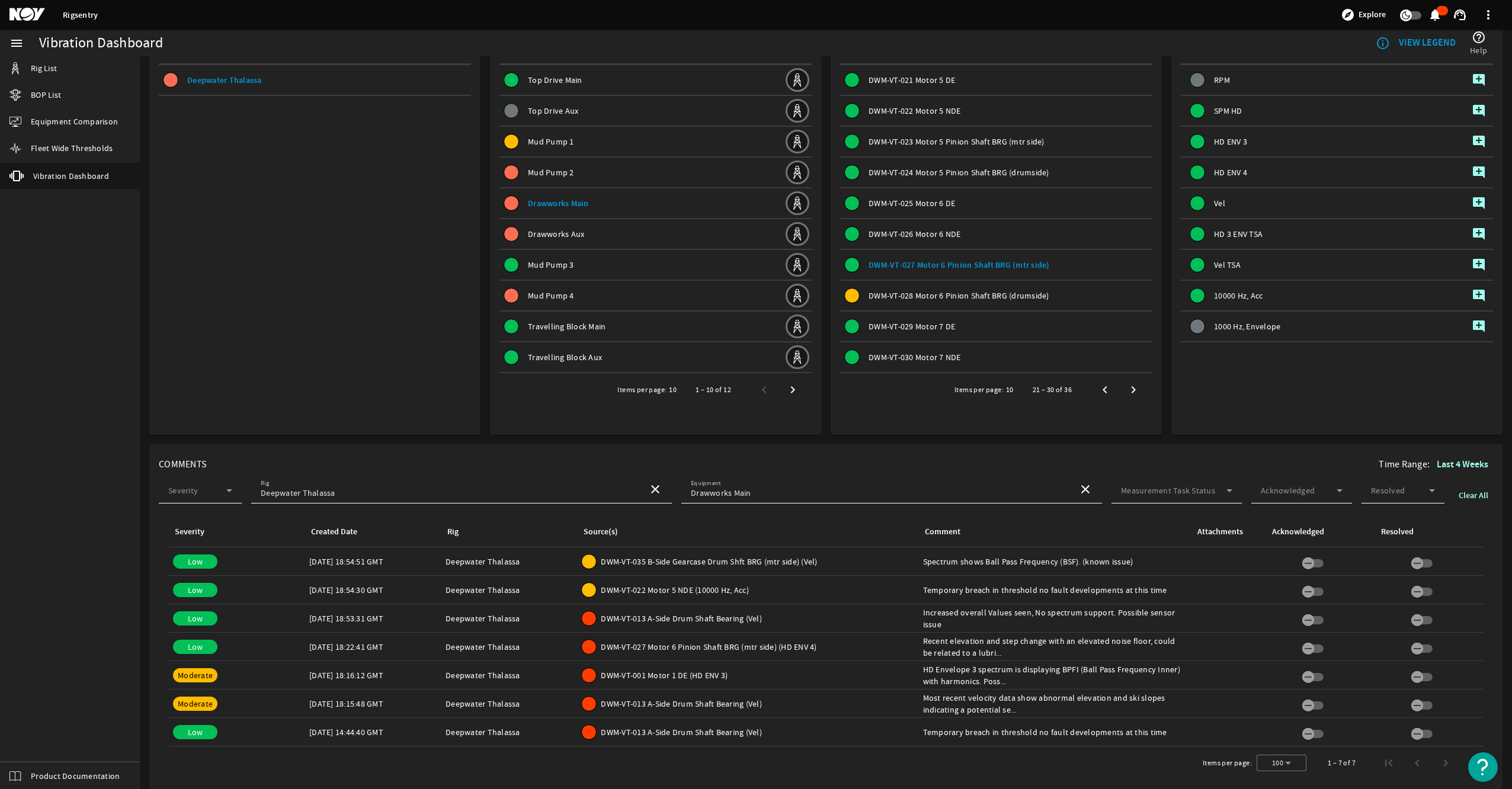
click at [1437, 48] on b "VIEW LEGEND" at bounding box center [1427, 42] width 57 height 13
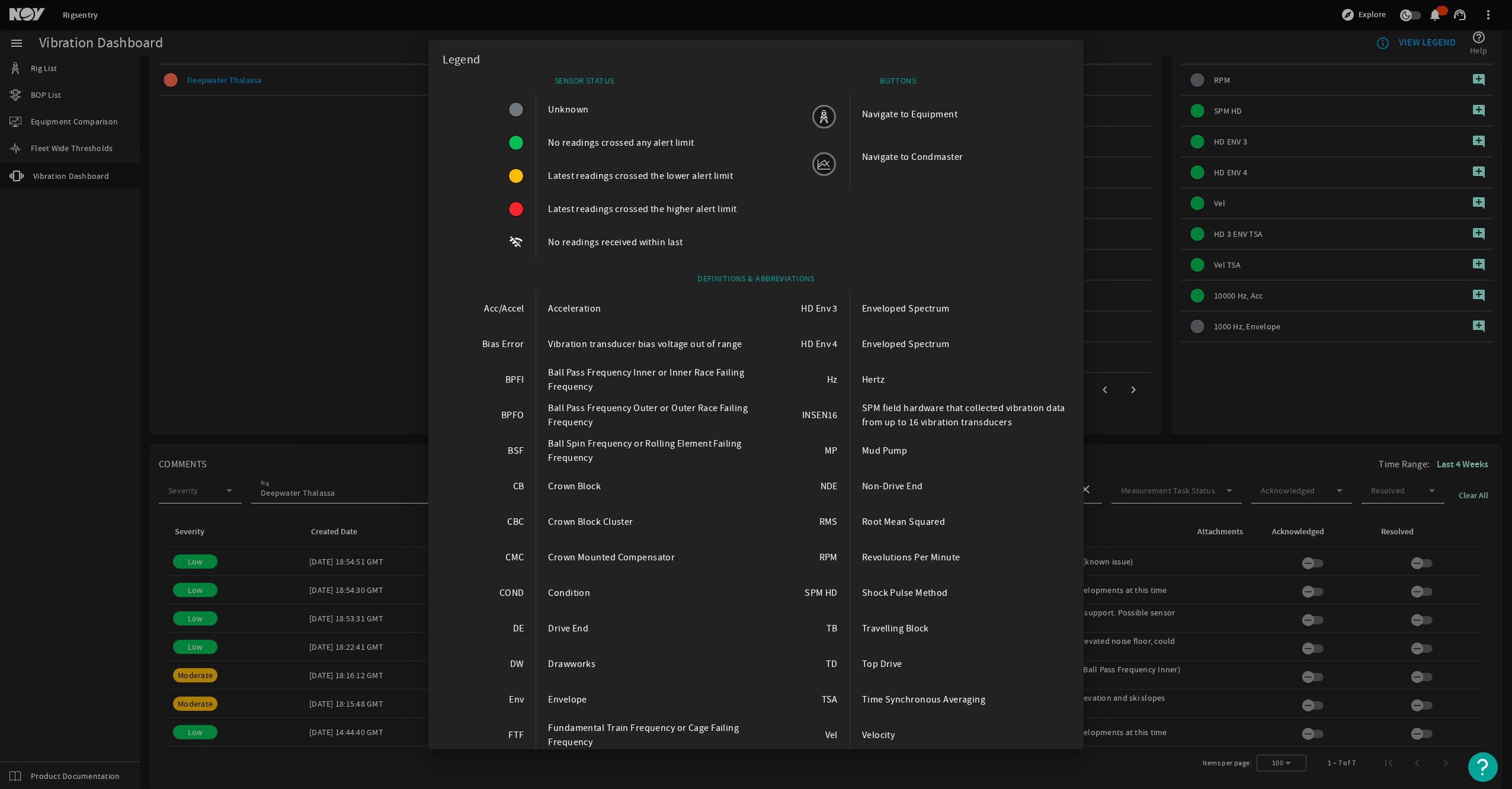
click at [932, 155] on div "Navigate to Condmaster" at bounding box center [965, 157] width 208 height 43
click at [903, 111] on div "Navigate to Equipment" at bounding box center [965, 114] width 208 height 43
click at [1166, 20] on div at bounding box center [756, 394] width 1512 height 789
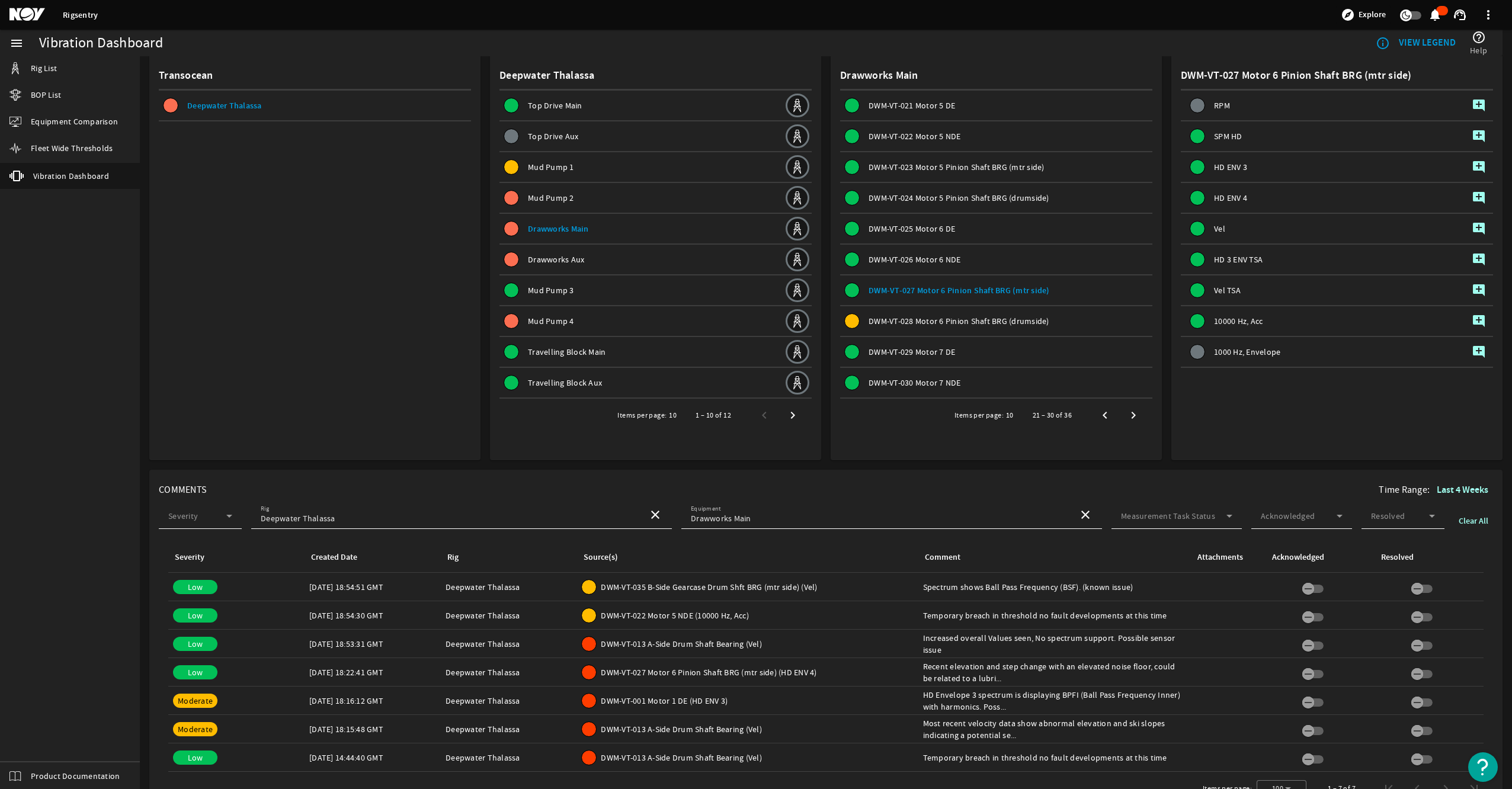
scroll to position [0, 0]
